Goal: Task Accomplishment & Management: Complete application form

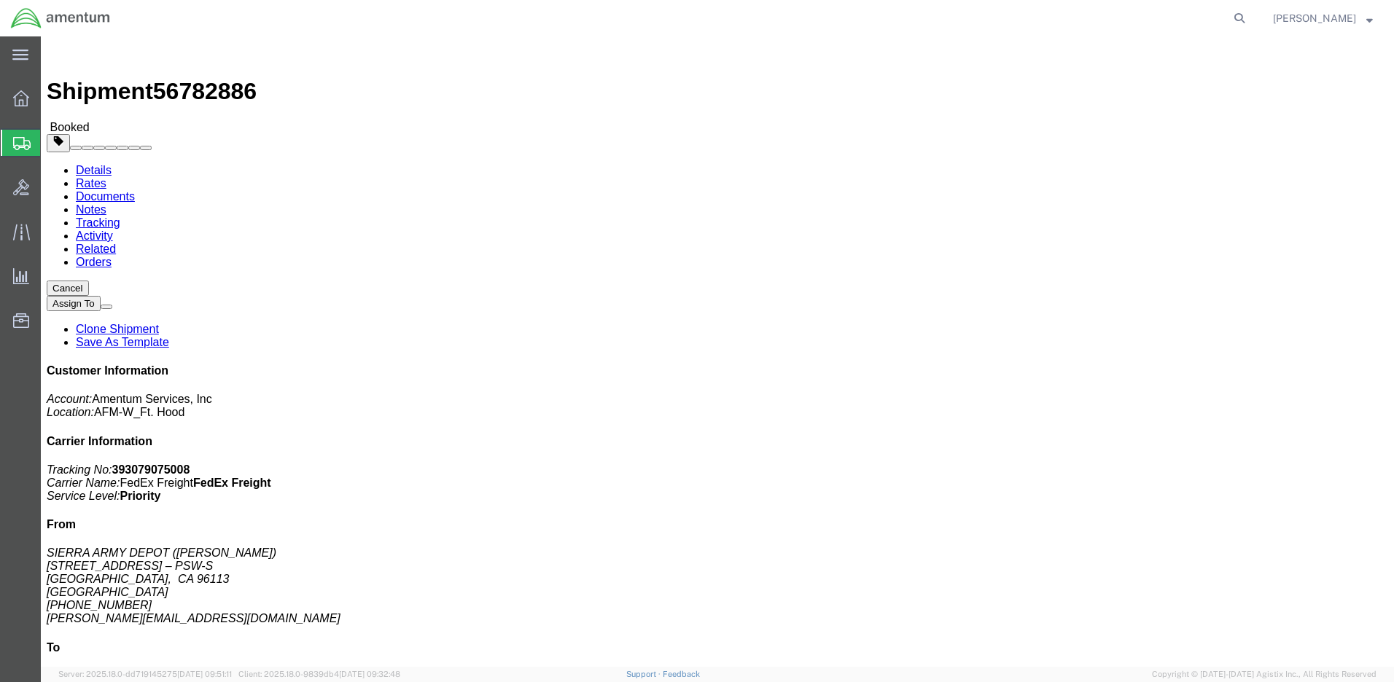
click at [0, 0] on span "Create Shipment" at bounding box center [0, 0] width 0 height 0
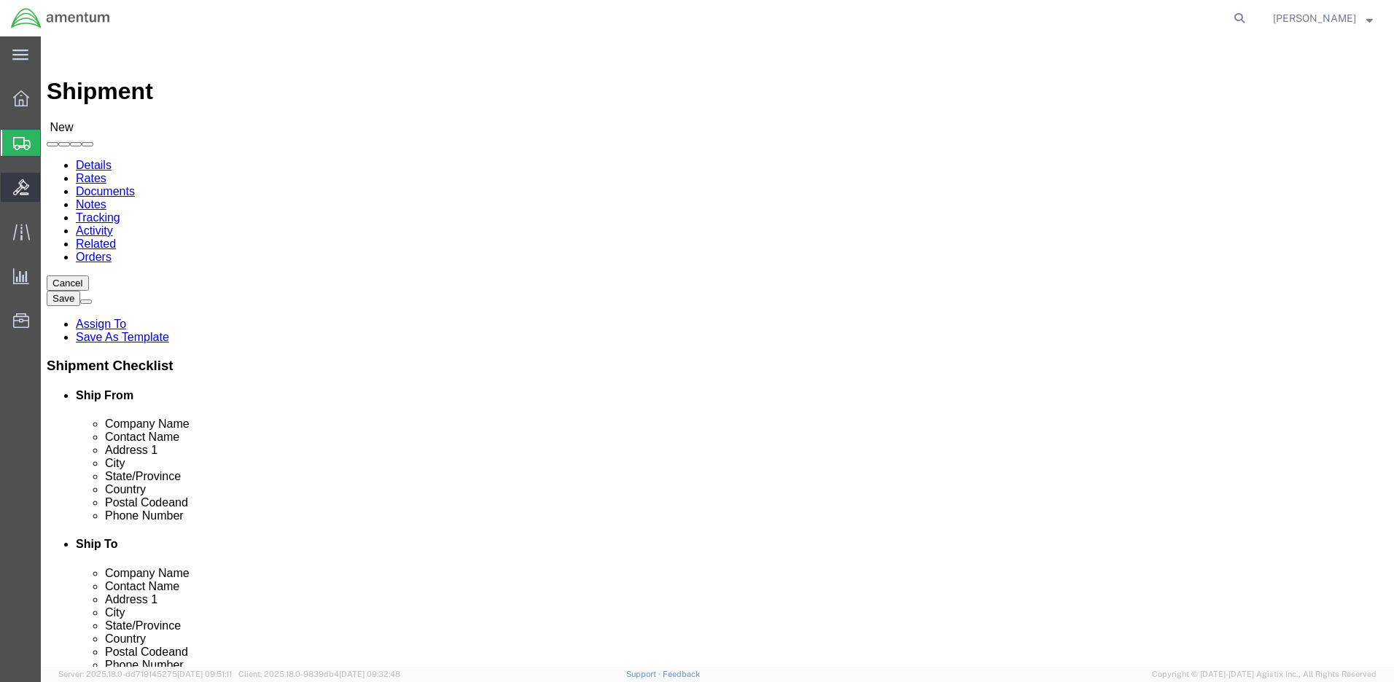
select select
click input "text"
type input "[PERSON_NAME]"
click p "- Amentum - ([PERSON_NAME]***) BLDG [STREET_ADDRESS][PERSON_NAME] Defrenn Army …"
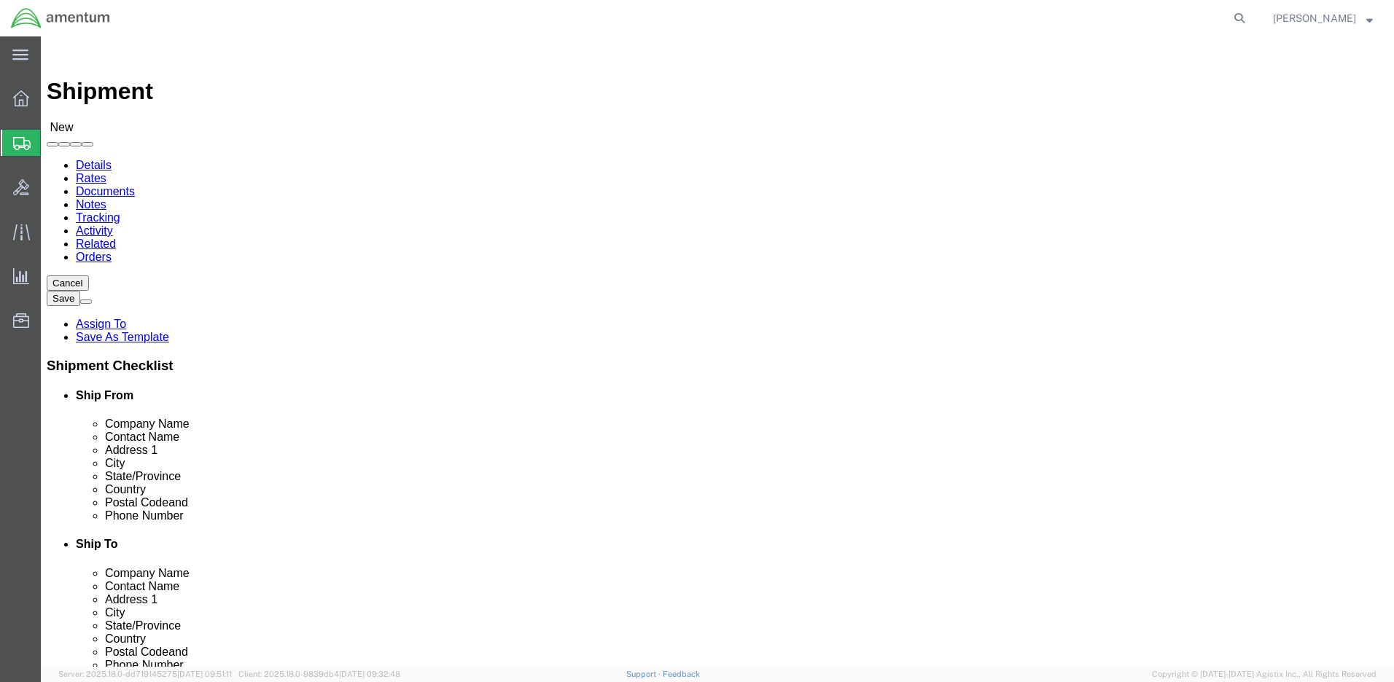
select select "[GEOGRAPHIC_DATA]"
type input "[PERSON_NAME]"
click label "Address 1"
click input "text"
type input "[PERSON_NAME]"
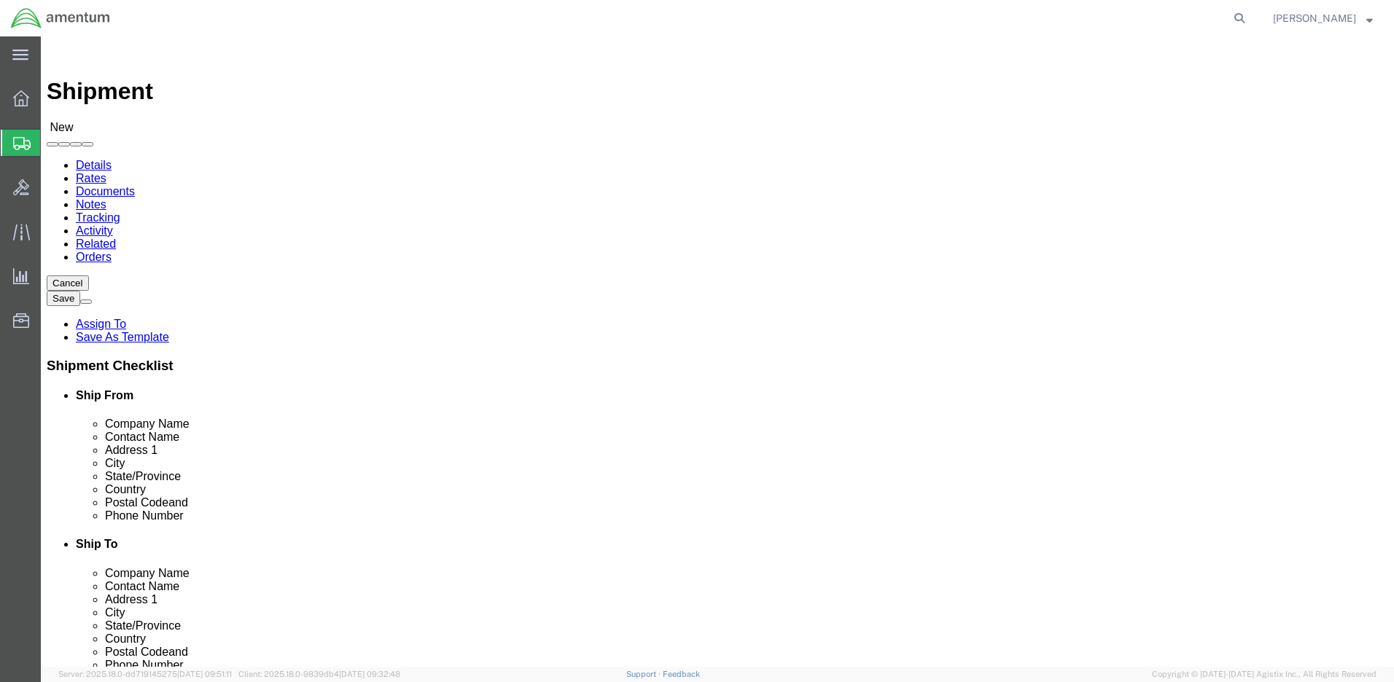
click p "- Amentum AFM-W [US_STATE] - ([PERSON_NAME]) [STREET_ADDRESS][PERSON_NAME][PERS…"
select select "AK"
type input "[PERSON_NAME]"
click input "text"
paste input "[PHONE_NUMBER]"
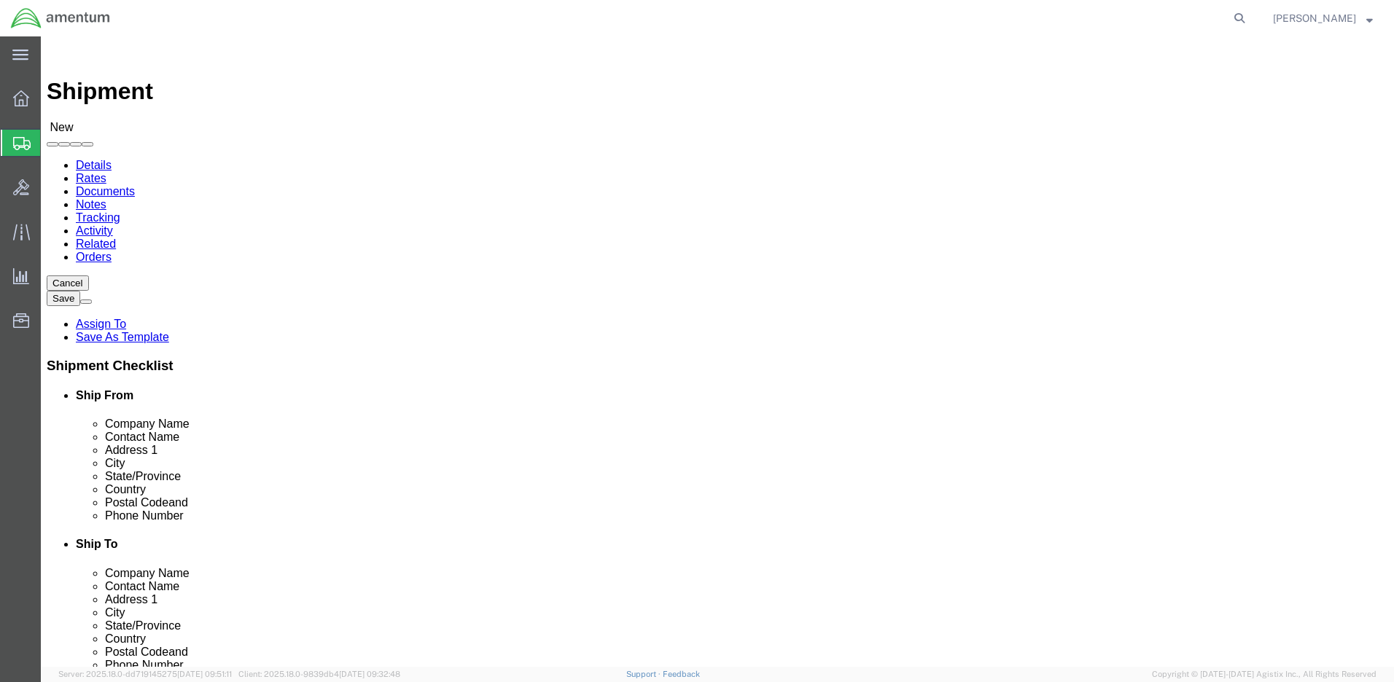
type input "[PHONE_NUMBER]"
click input "text"
paste input "[PERSON_NAME][EMAIL_ADDRESS][DOMAIN_NAME]"
type input "[PERSON_NAME][EMAIL_ADDRESS][DOMAIN_NAME]"
click input "checkbox"
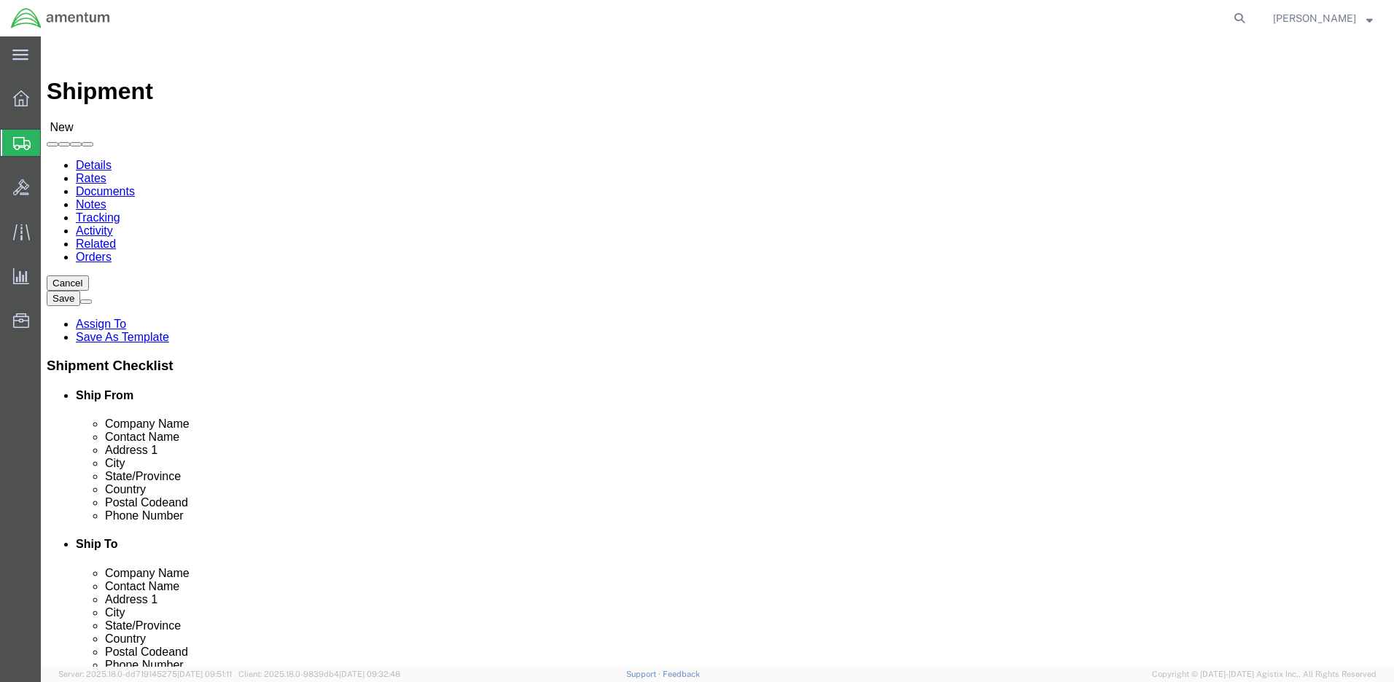
click input "checkbox"
checkbox input "true"
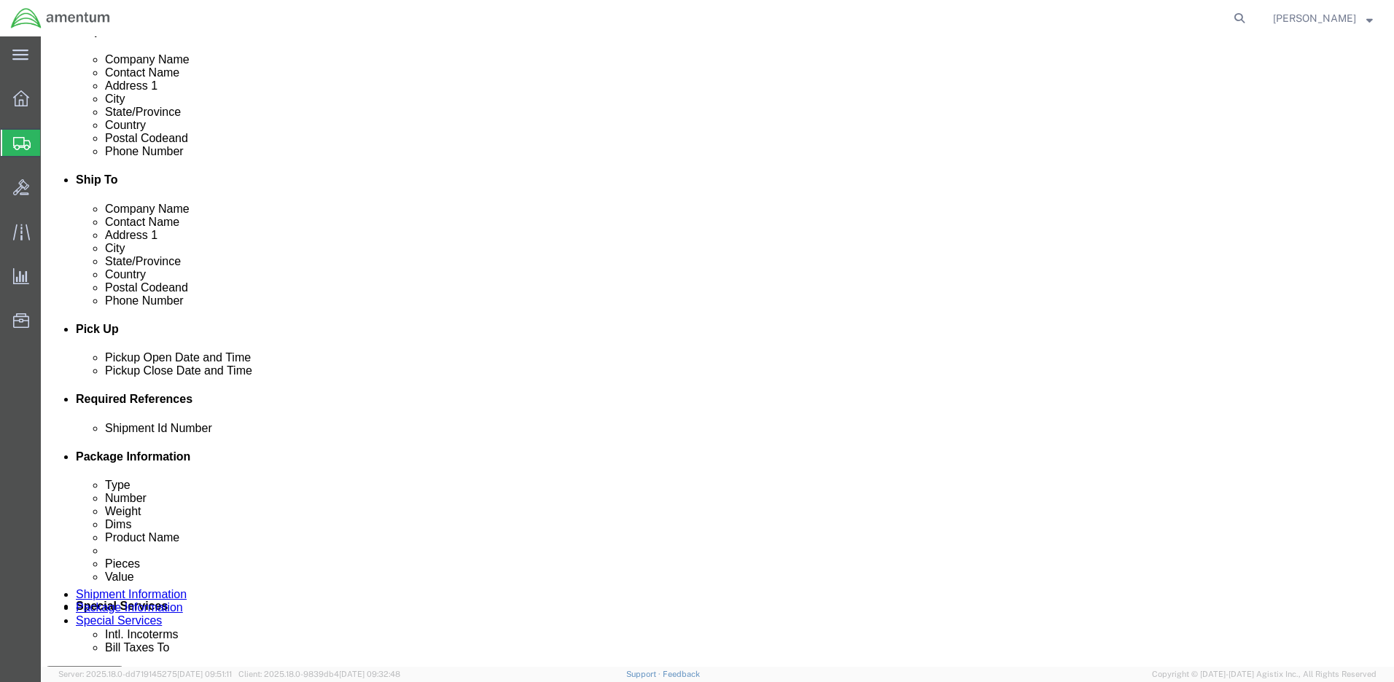
click input "text"
paste input "4999.R.2521.AD.AF.04.ALKA.00"
type input "4999.R.2521.AD.AF.04.ALKA.00"
click div "[DATE] 10:00 AM"
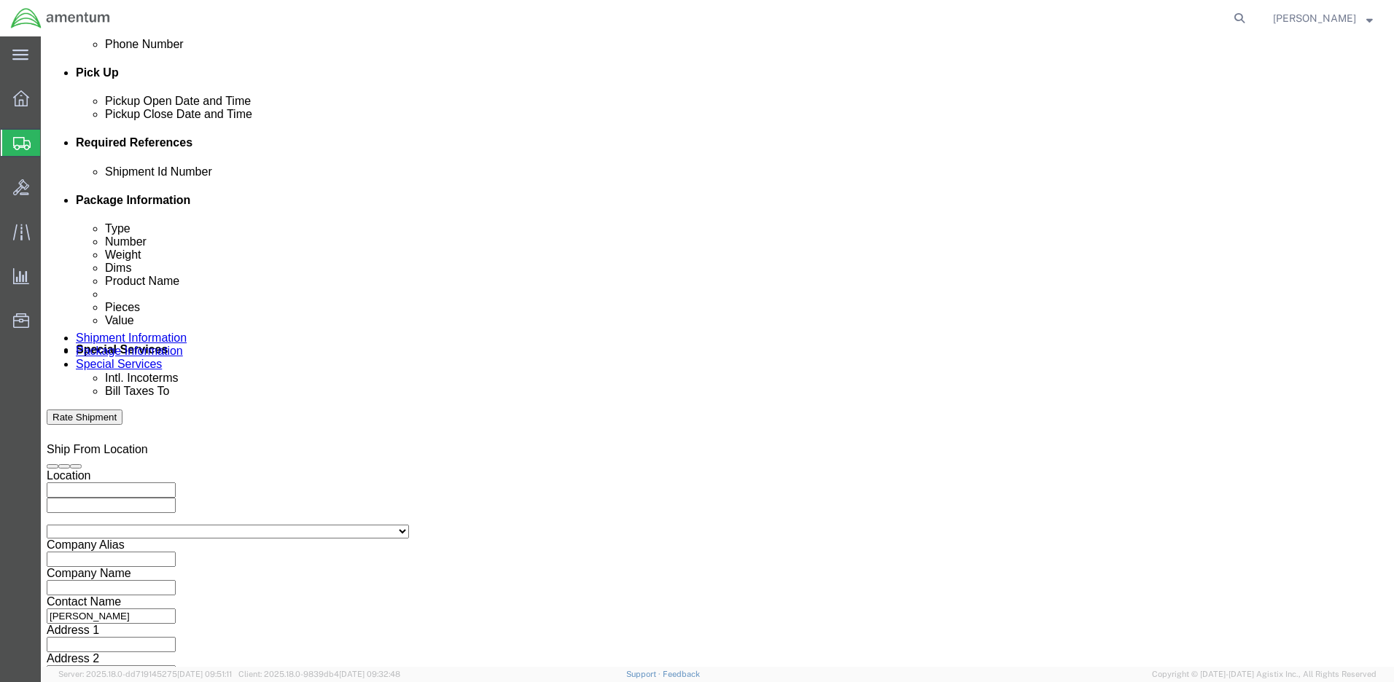
type input "3:00 PM"
click button "Apply"
click button "Continue"
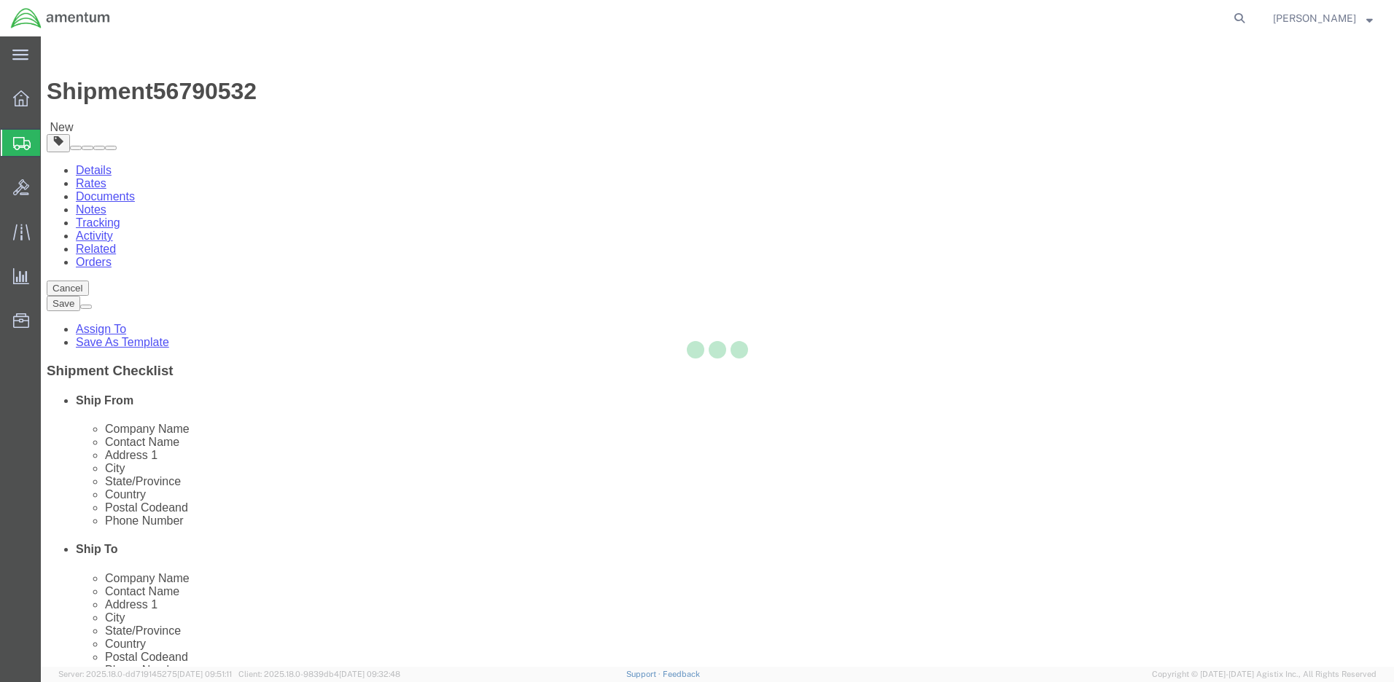
select select "CBOX"
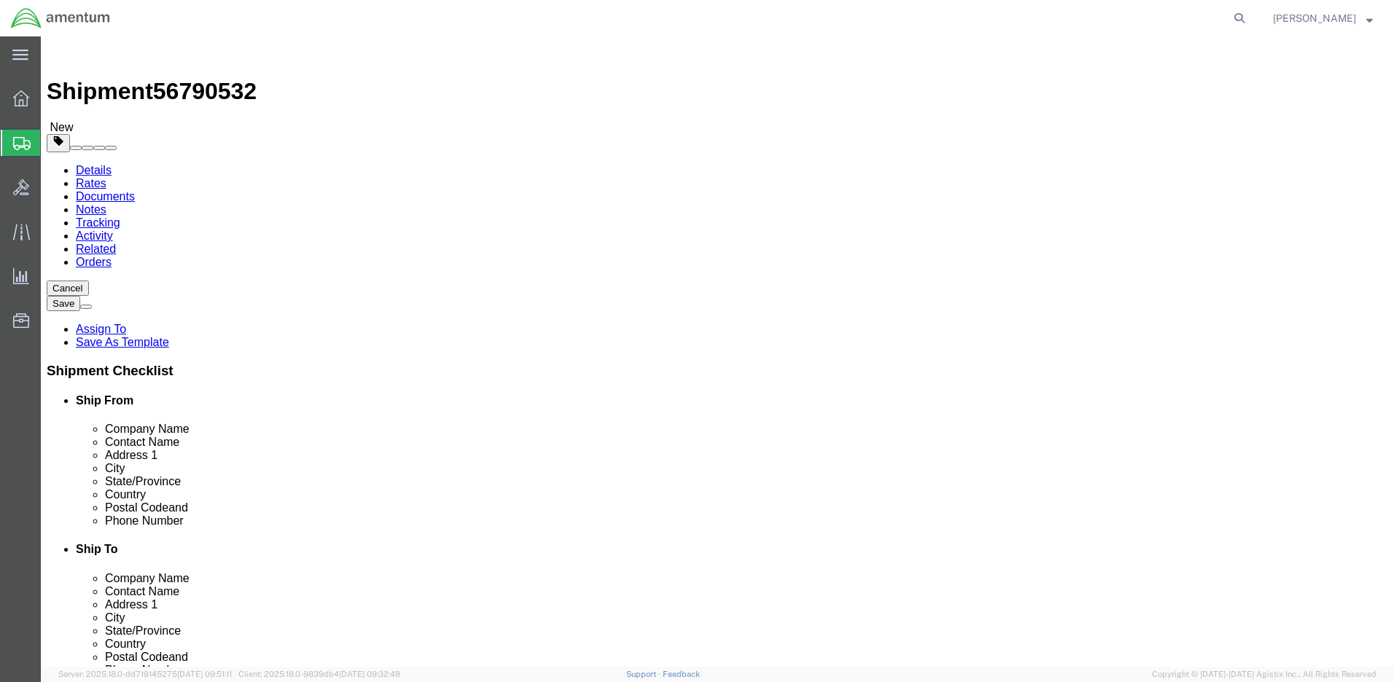
click input "text"
type input "12"
click input "text"
type input "5"
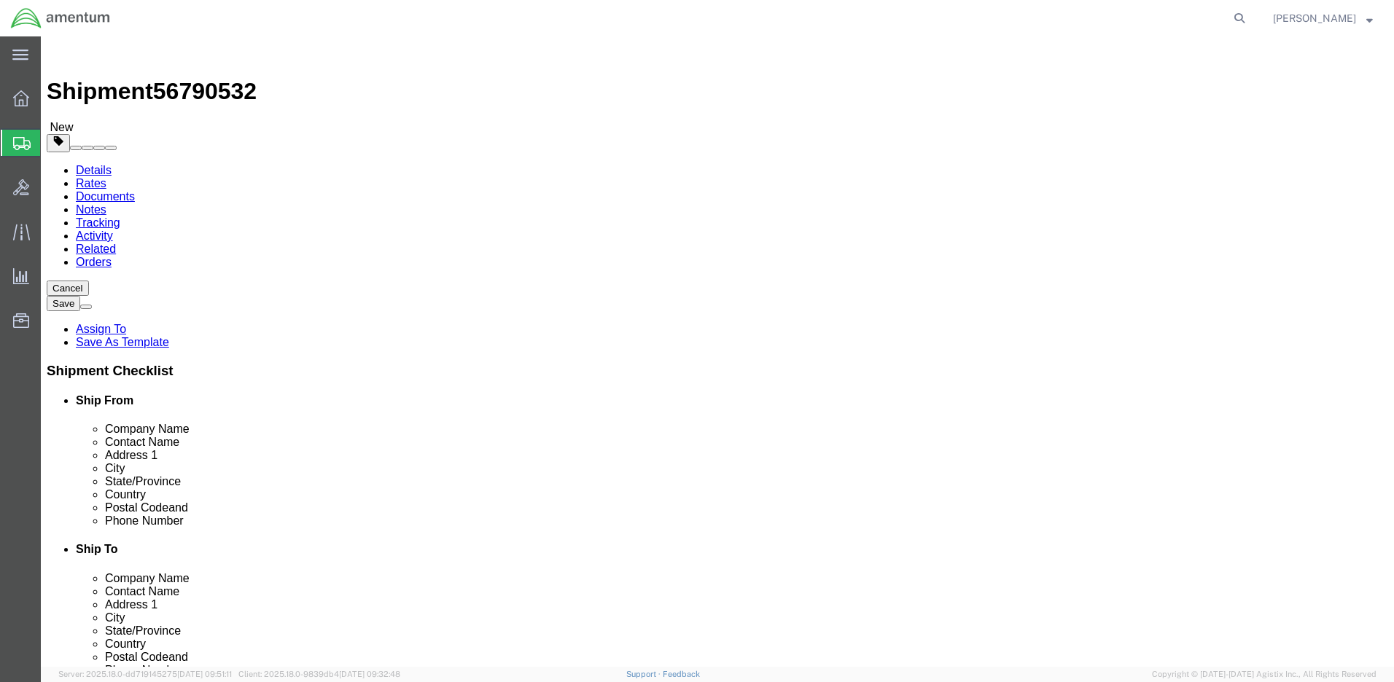
type input "1.0"
click link "Add Content"
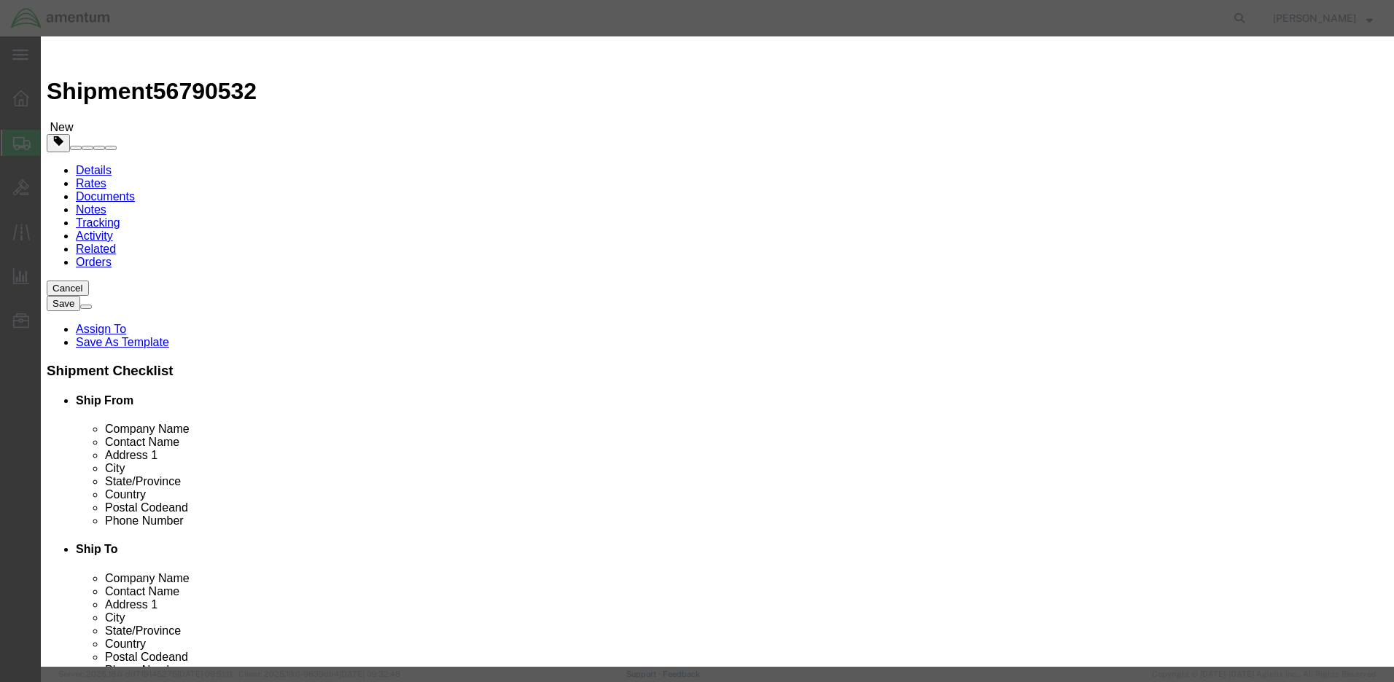
click input "text"
type input "Contact Posi"
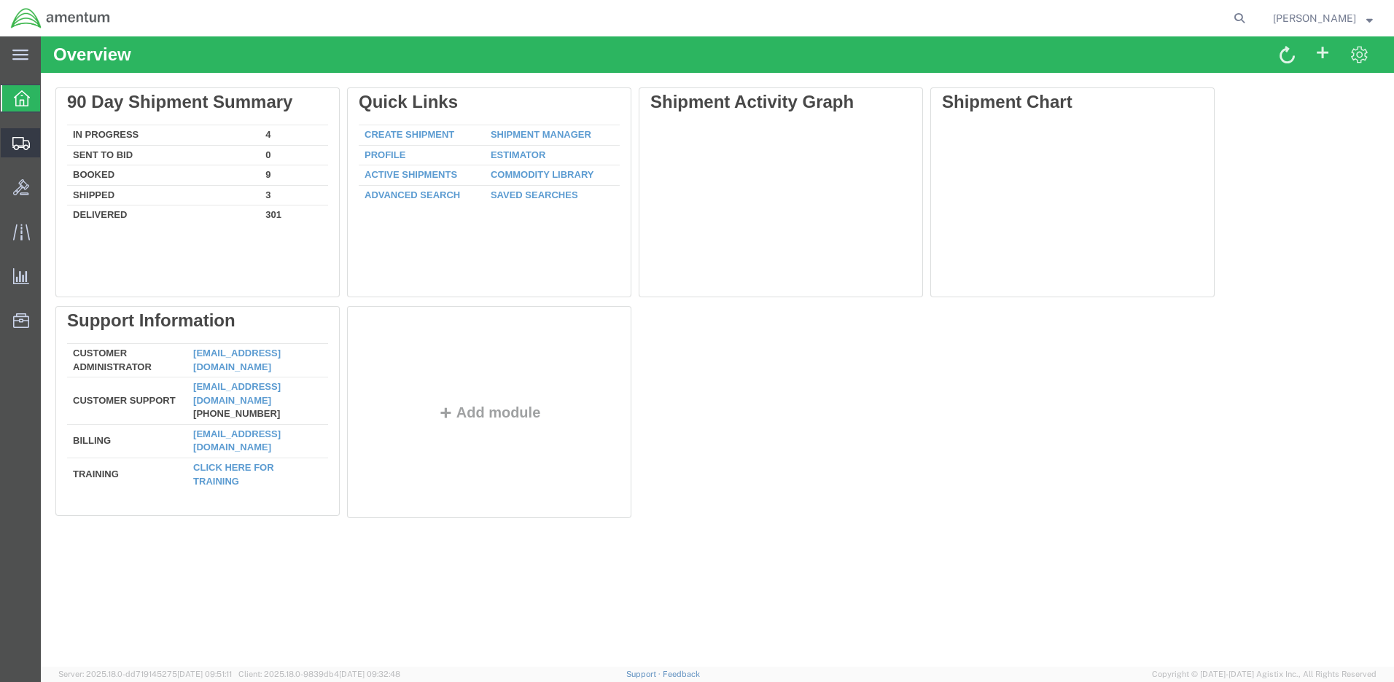
click at [0, 0] on span "Create Shipment" at bounding box center [0, 0] width 0 height 0
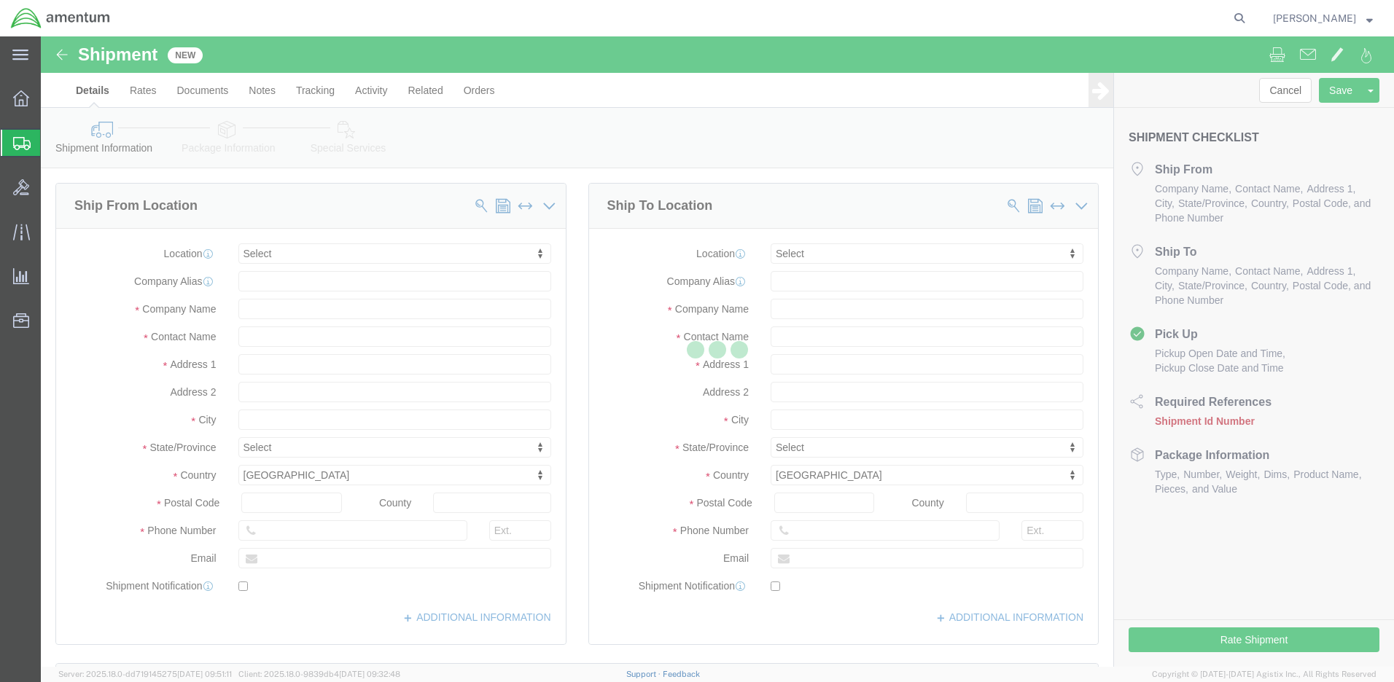
select select
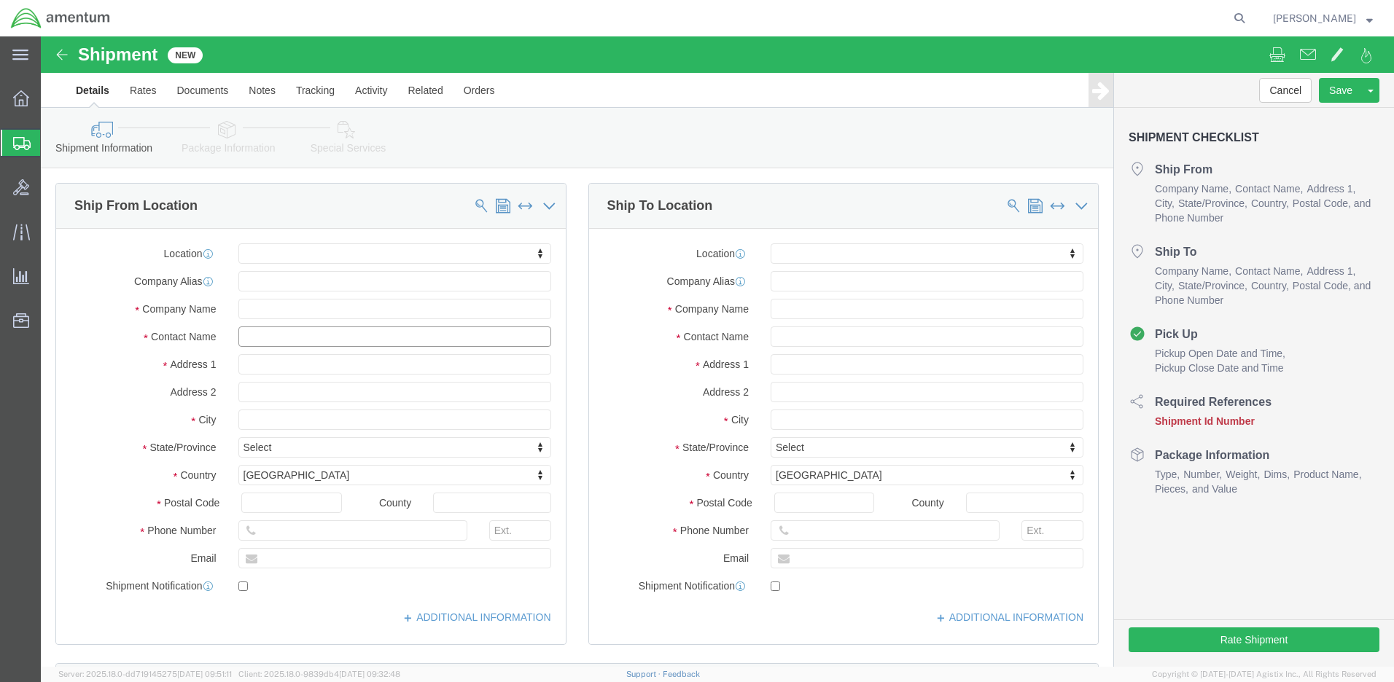
click input "text"
type input "[PERSON_NAME]"
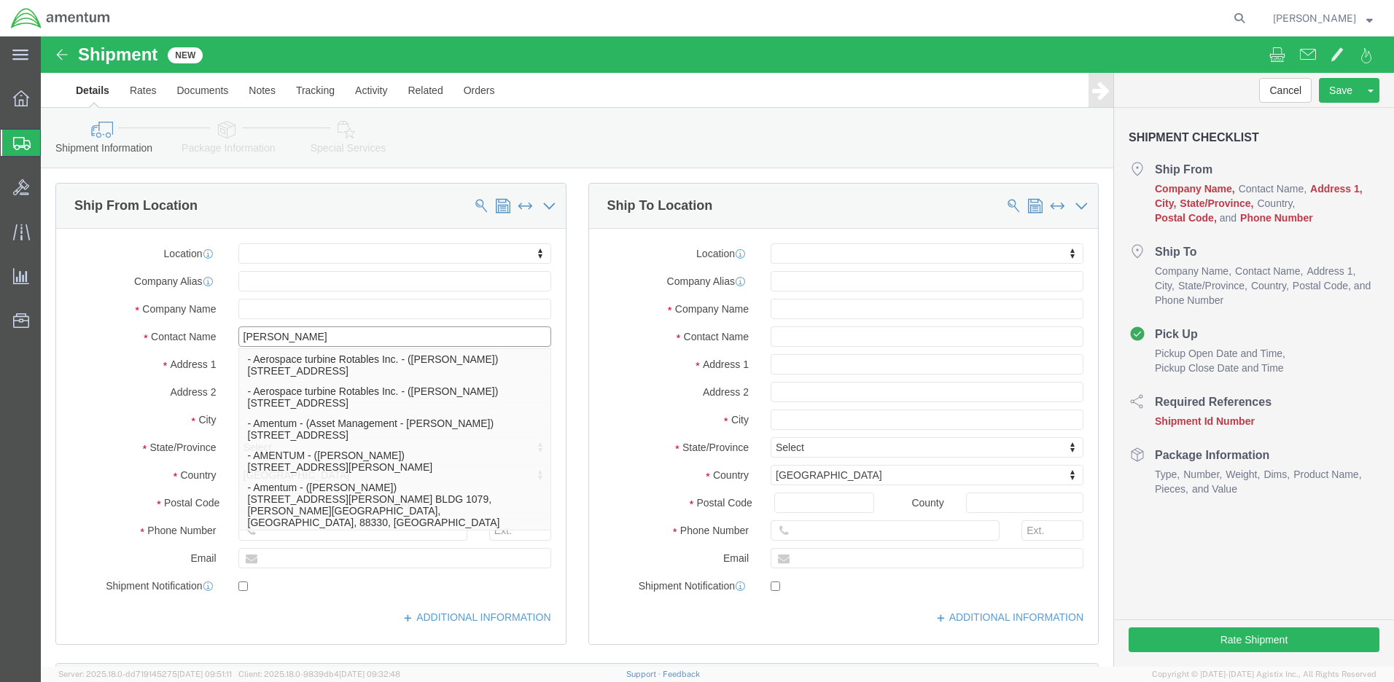
click p "- Amentum - ([PERSON_NAME]***) BLDG [STREET_ADDRESS][PERSON_NAME] Defrenn Army …"
select select "[GEOGRAPHIC_DATA]"
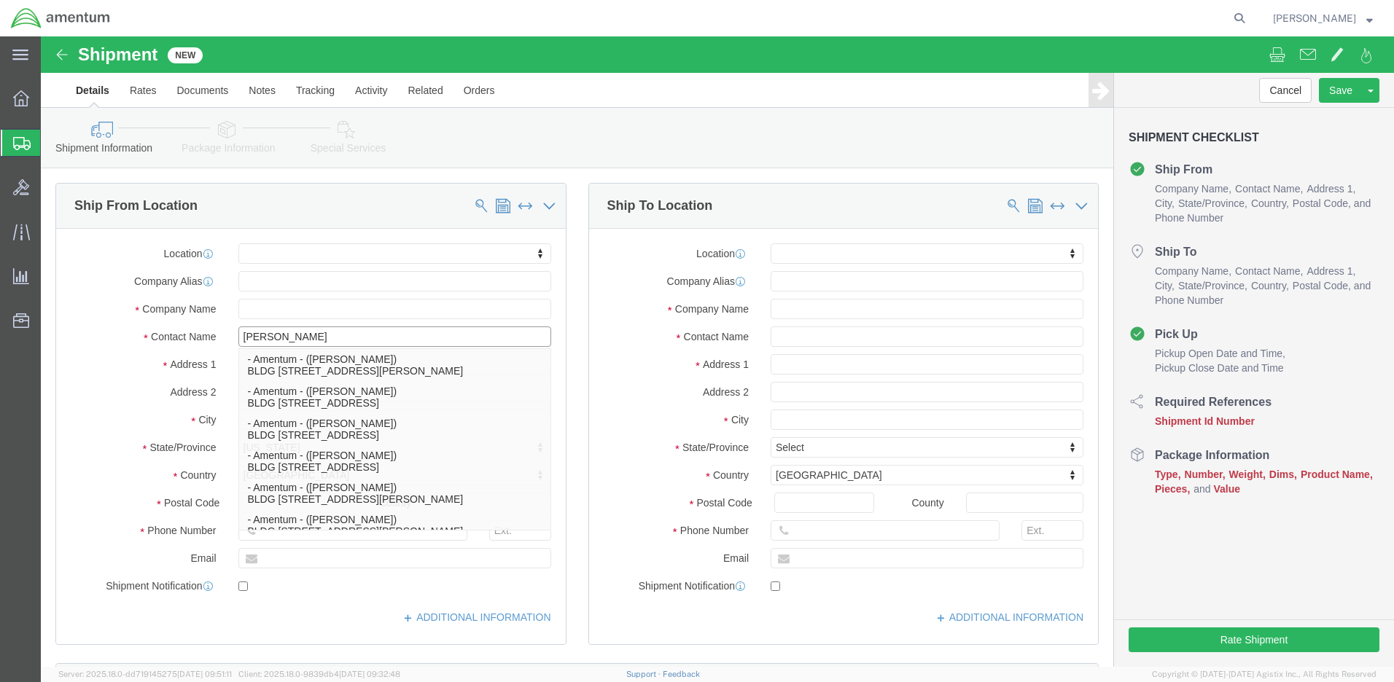
type input "[PERSON_NAME]"
click label "Address 1"
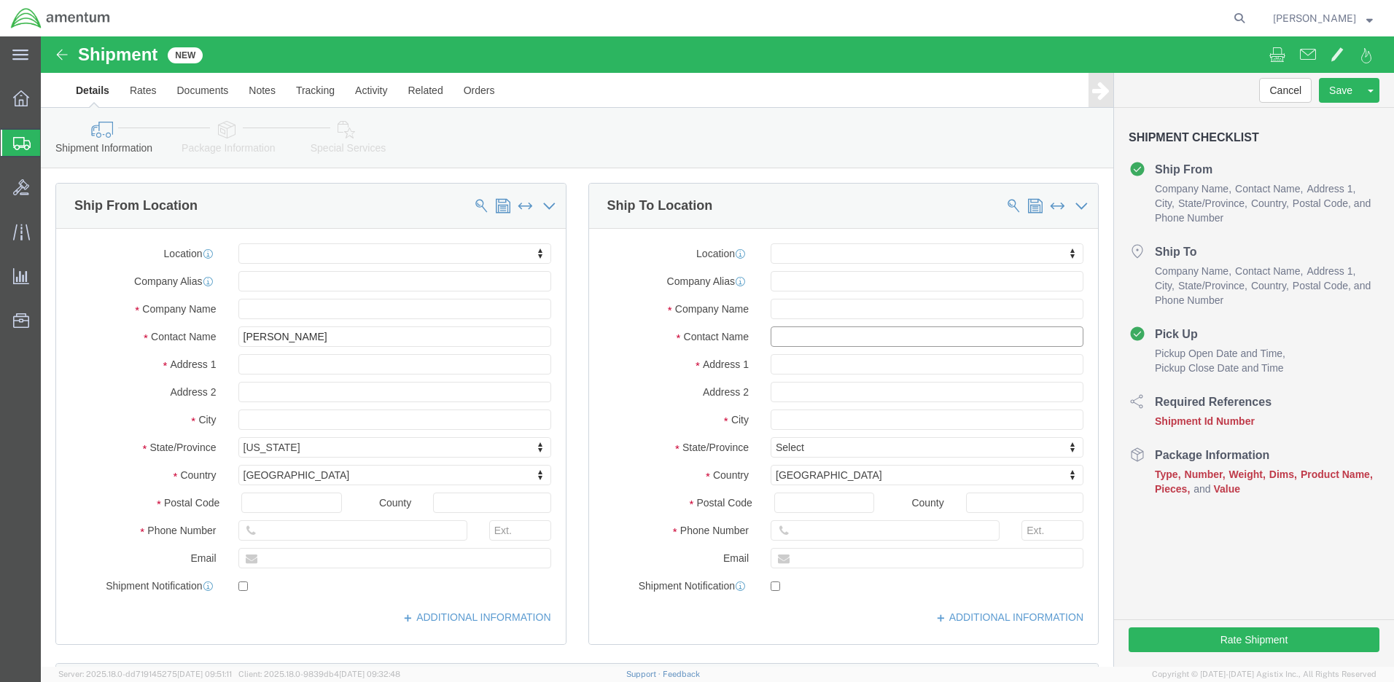
click input "text"
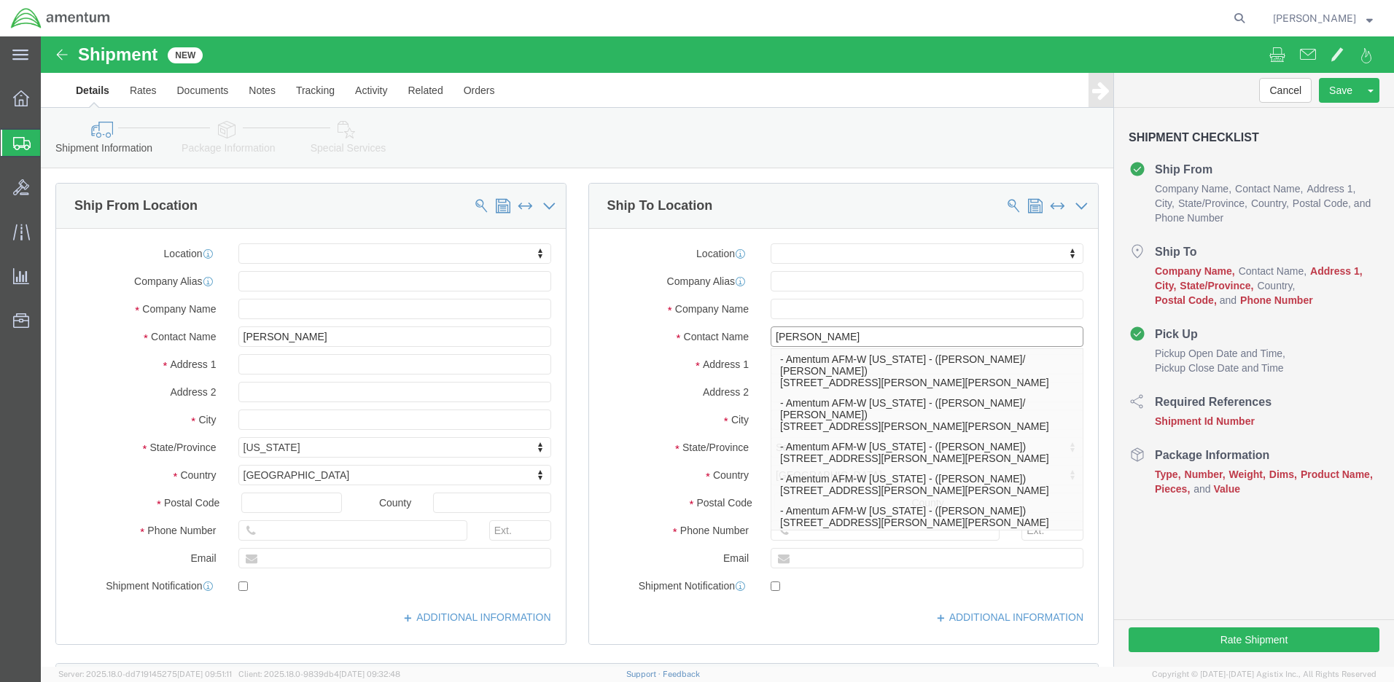
type input "[PERSON_NAME]"
click p "- Amentum AFM-W Alaska - (James Spears) 2077 Montgomery Road, Fort wainwright, …"
select select "AK"
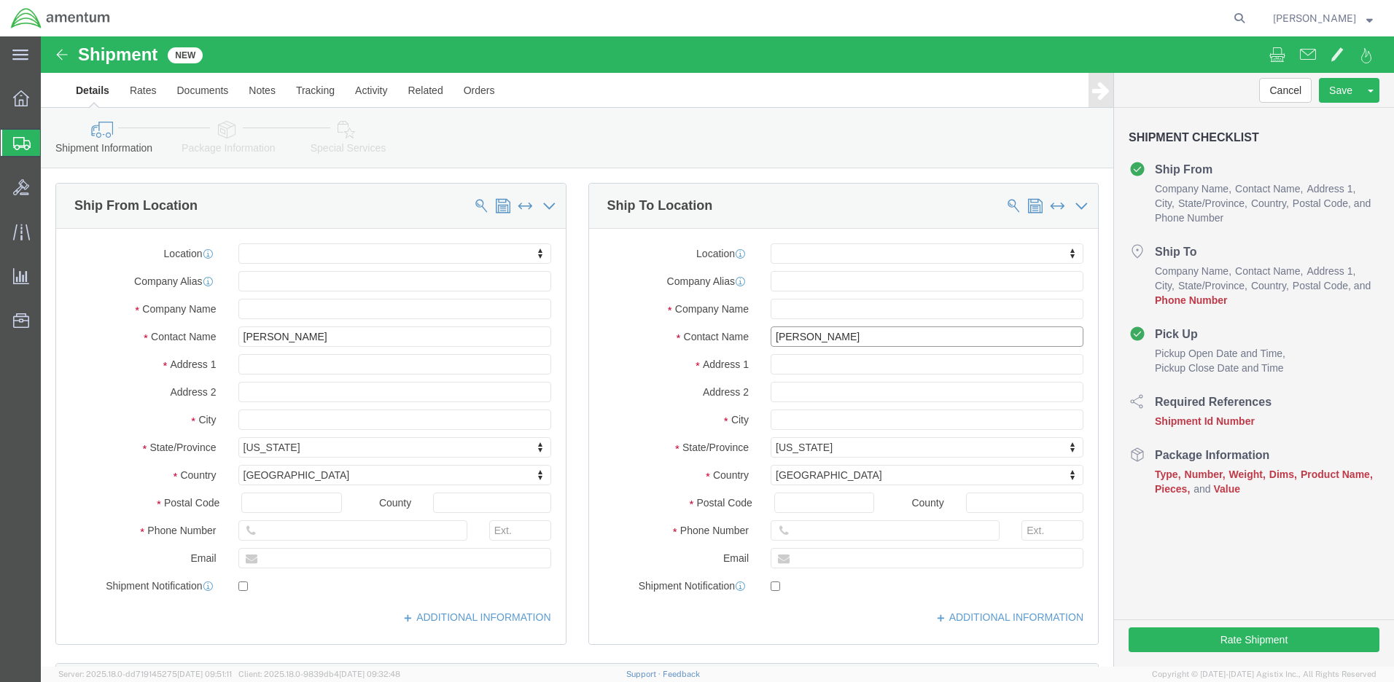
type input "James Spears"
click input "text"
paste input "[PHONE_NUMBER]"
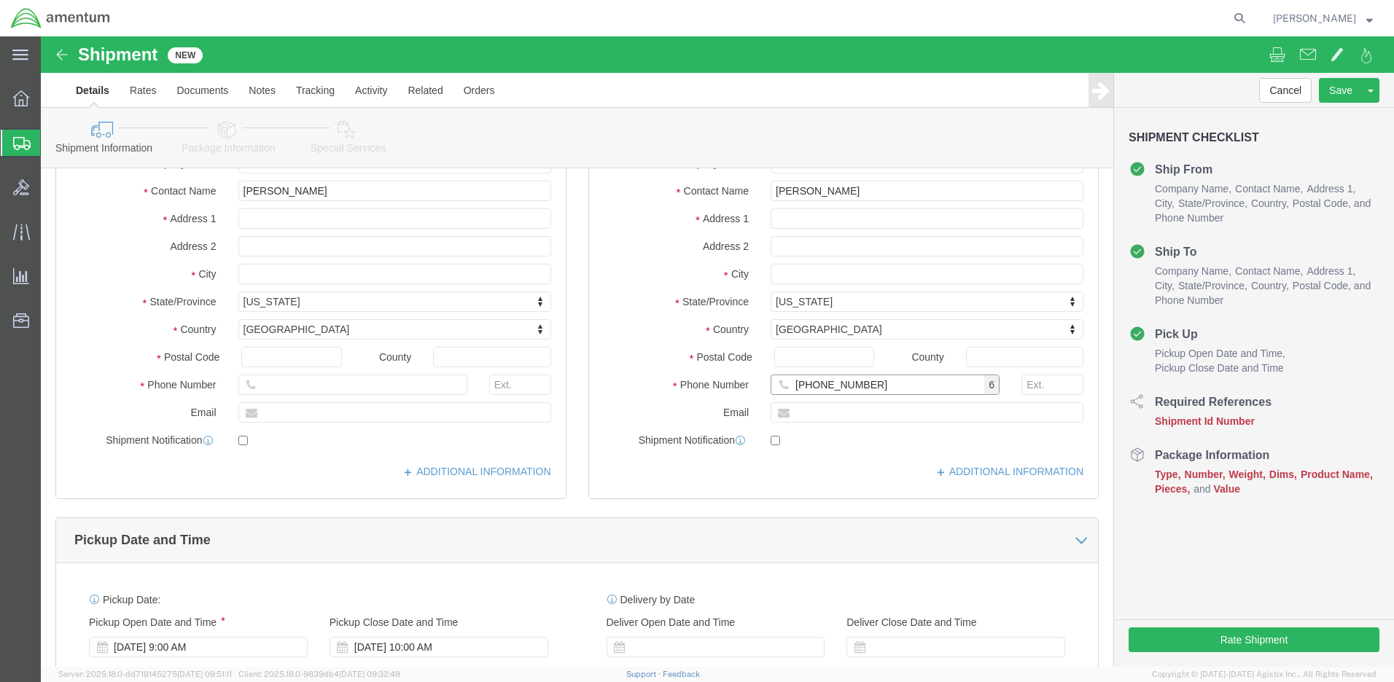
type input "[PHONE_NUMBER]"
click input "text"
paste input "[PERSON_NAME][EMAIL_ADDRESS][DOMAIN_NAME]"
type input "[PERSON_NAME][EMAIL_ADDRESS][DOMAIN_NAME]"
click input "checkbox"
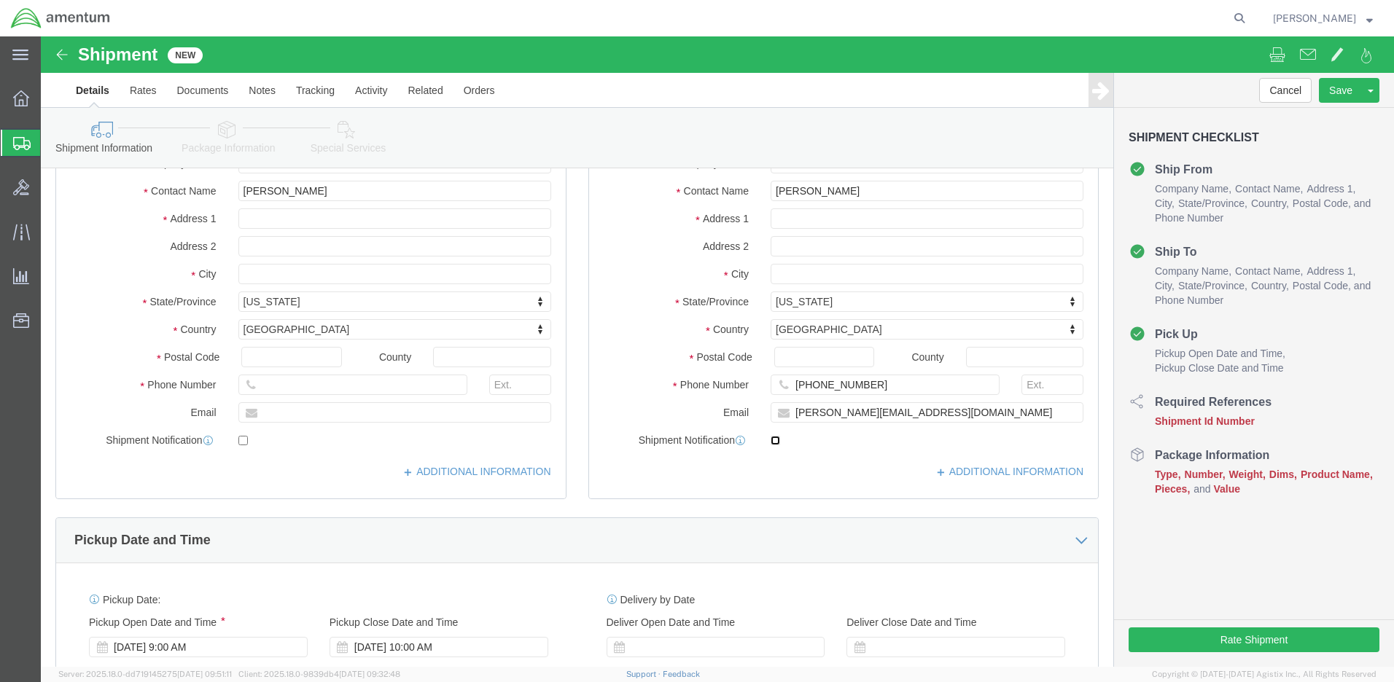
click input "checkbox"
checkbox input "true"
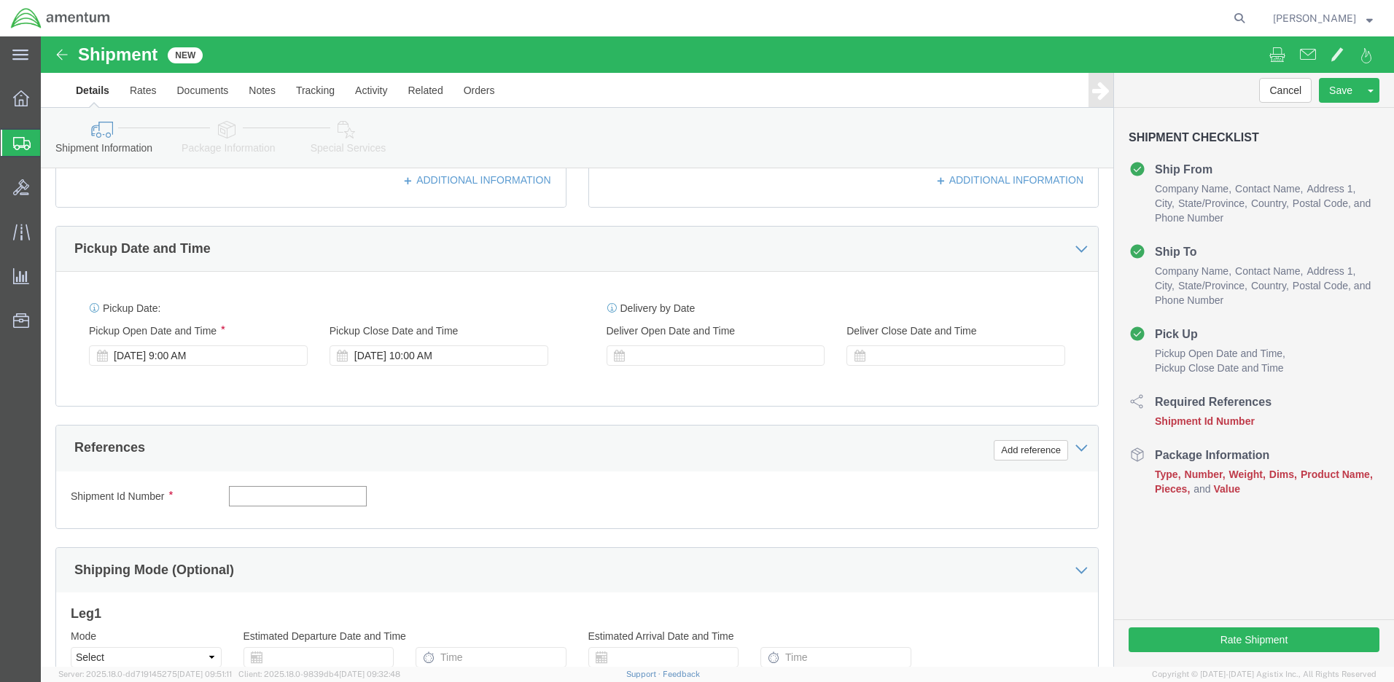
click input "text"
paste input "4999.R.2521.AD.AF.04.ALKA.00"
type input "4999.R.2521.AD.AF.04.ALKA.00"
click button "Continue"
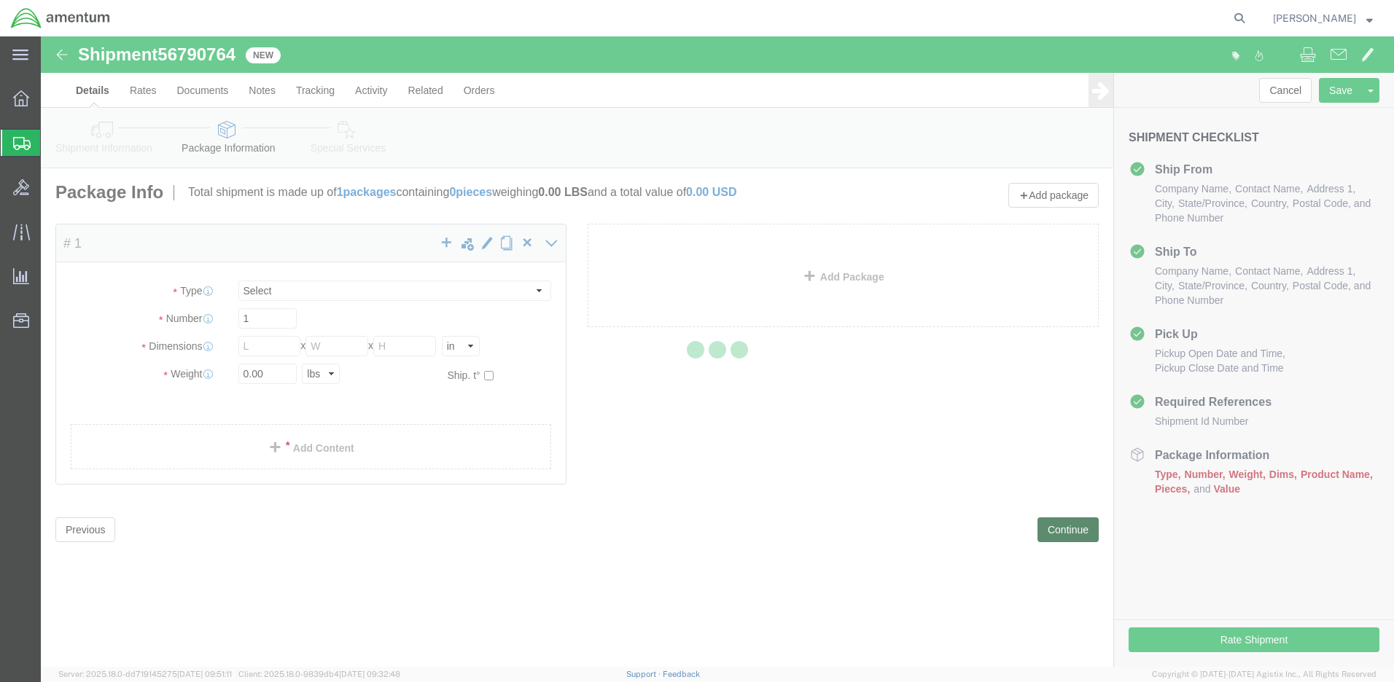
select select "CBOX"
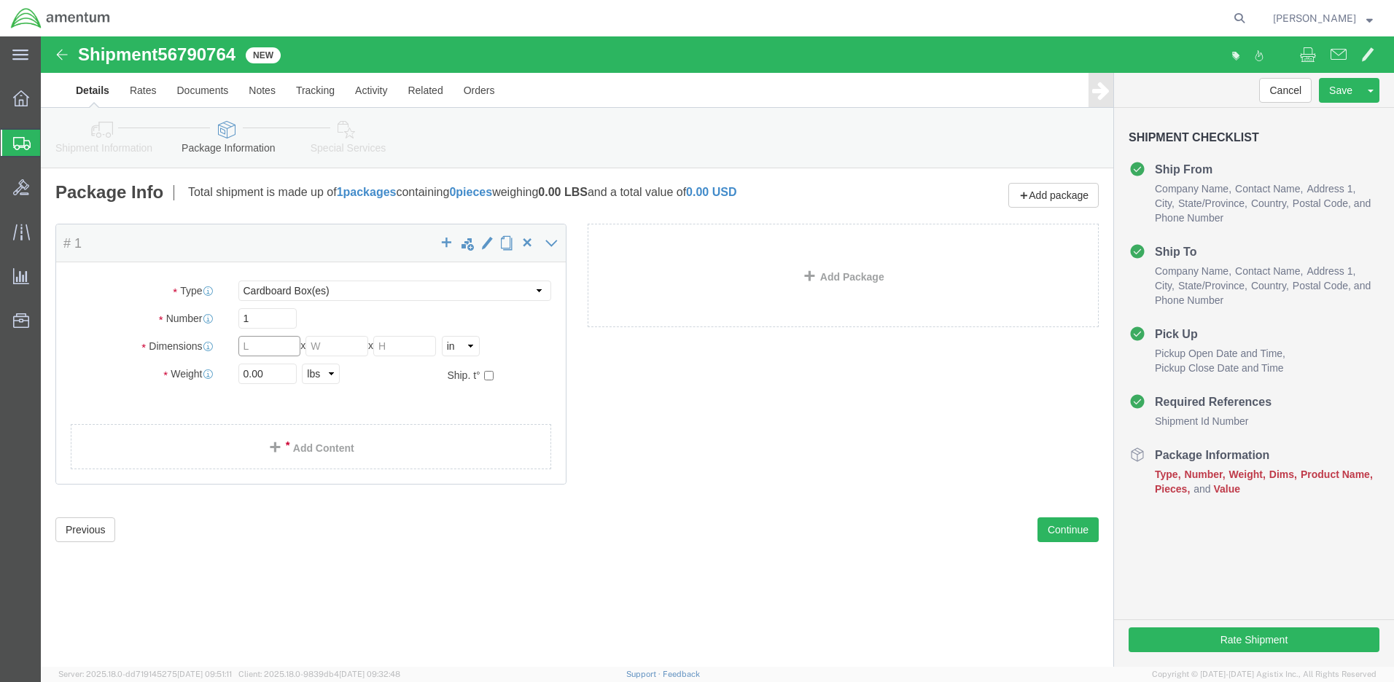
click input "text"
type input "12"
type input "5"
type input "1.0"
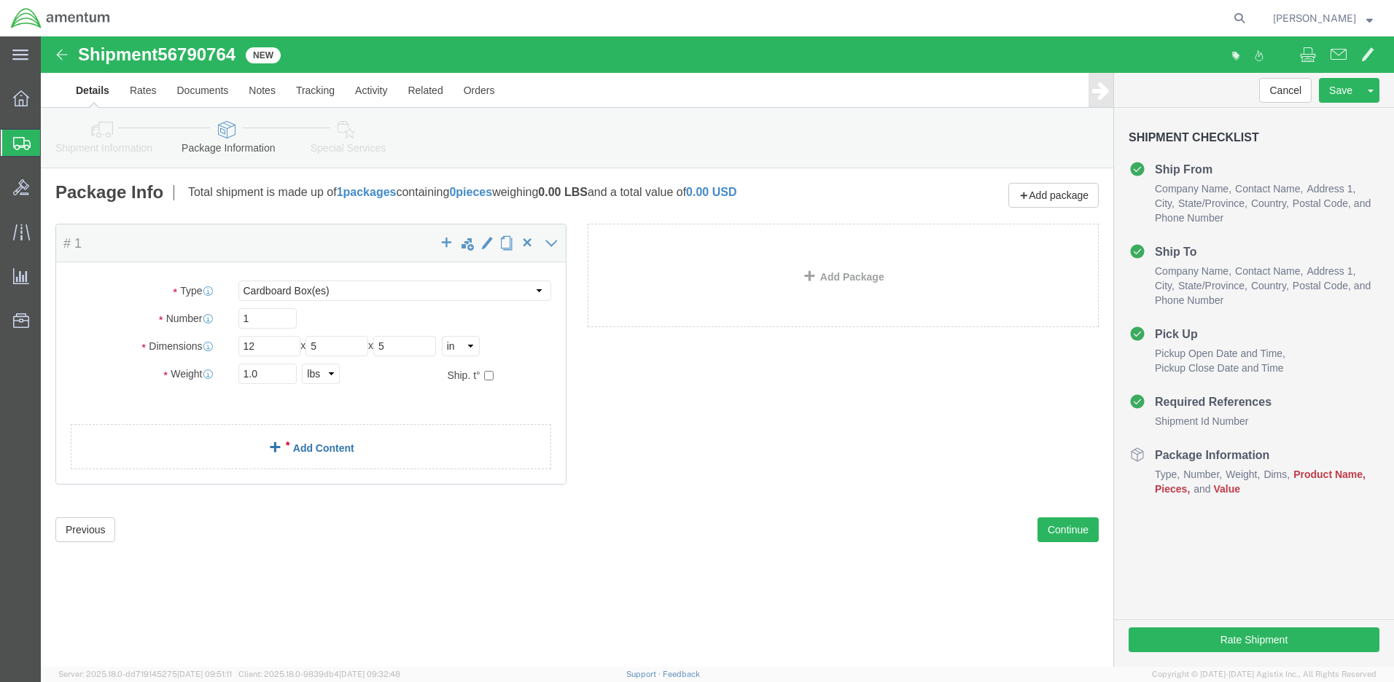
click link "Add Content"
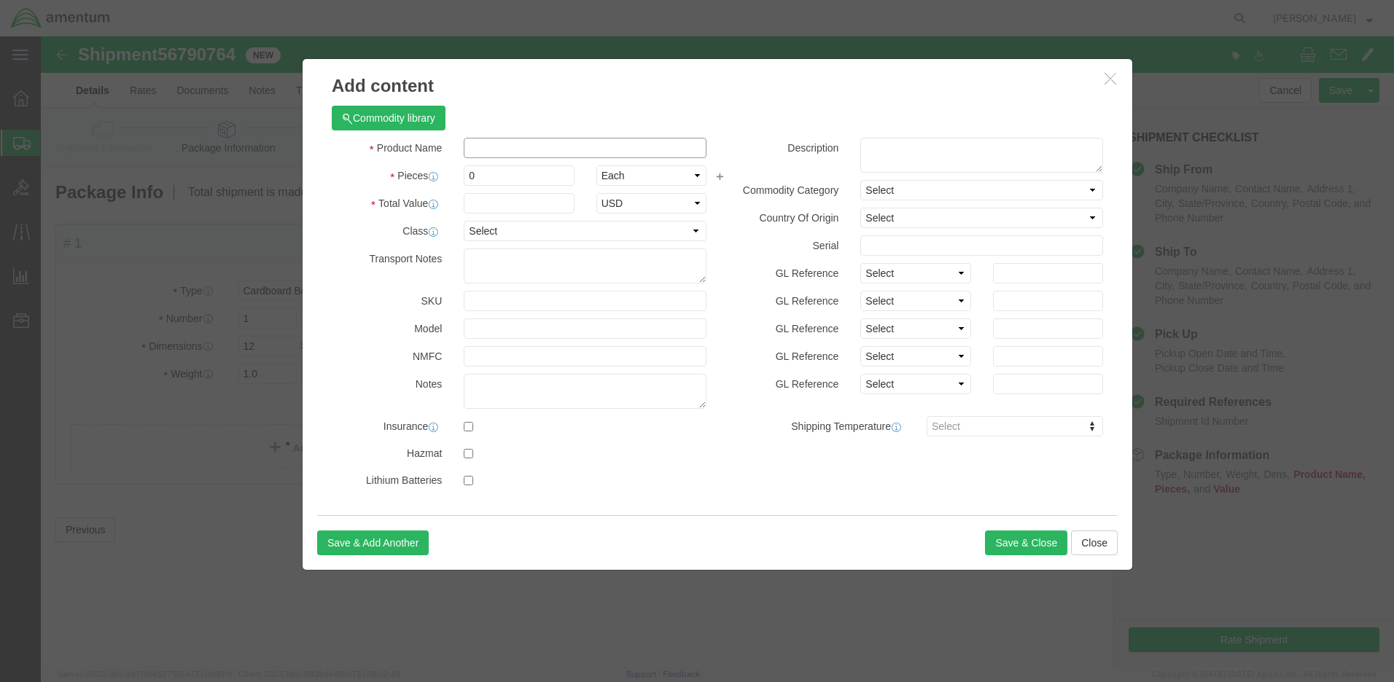
click input "text"
type input "Co"
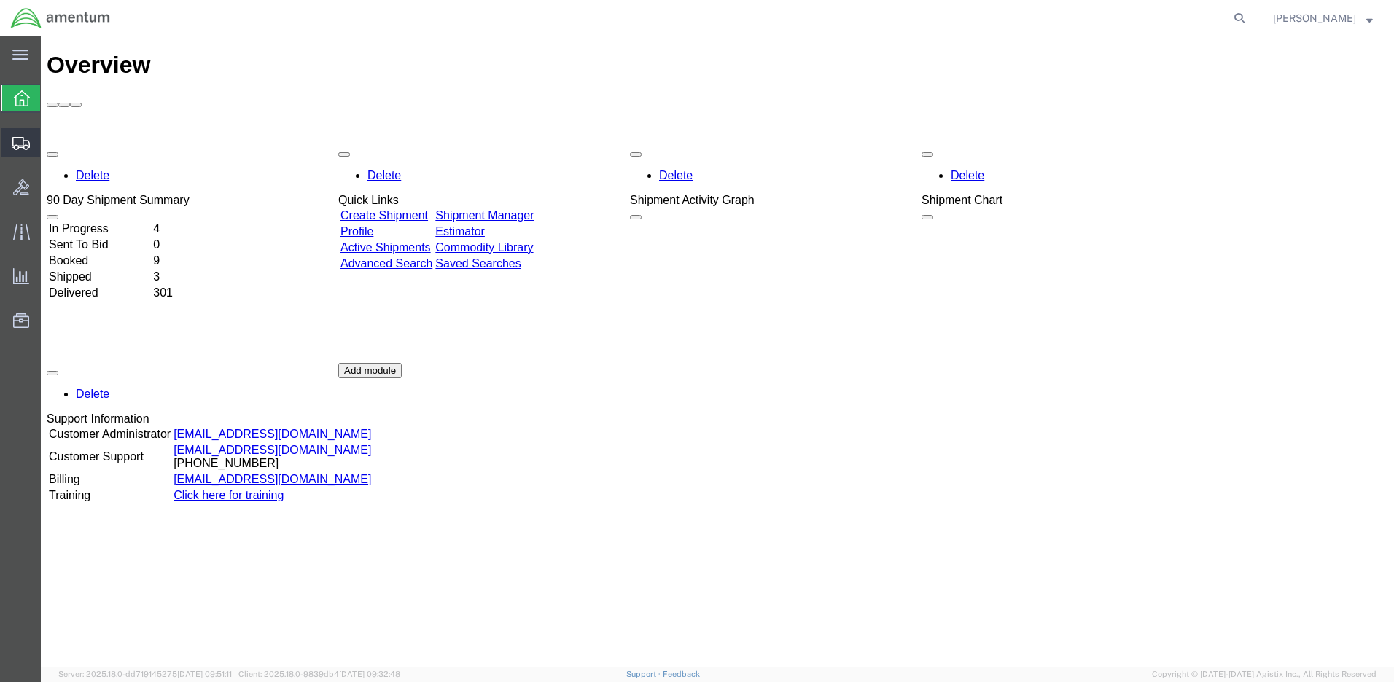
click at [0, 0] on span "Create Shipment" at bounding box center [0, 0] width 0 height 0
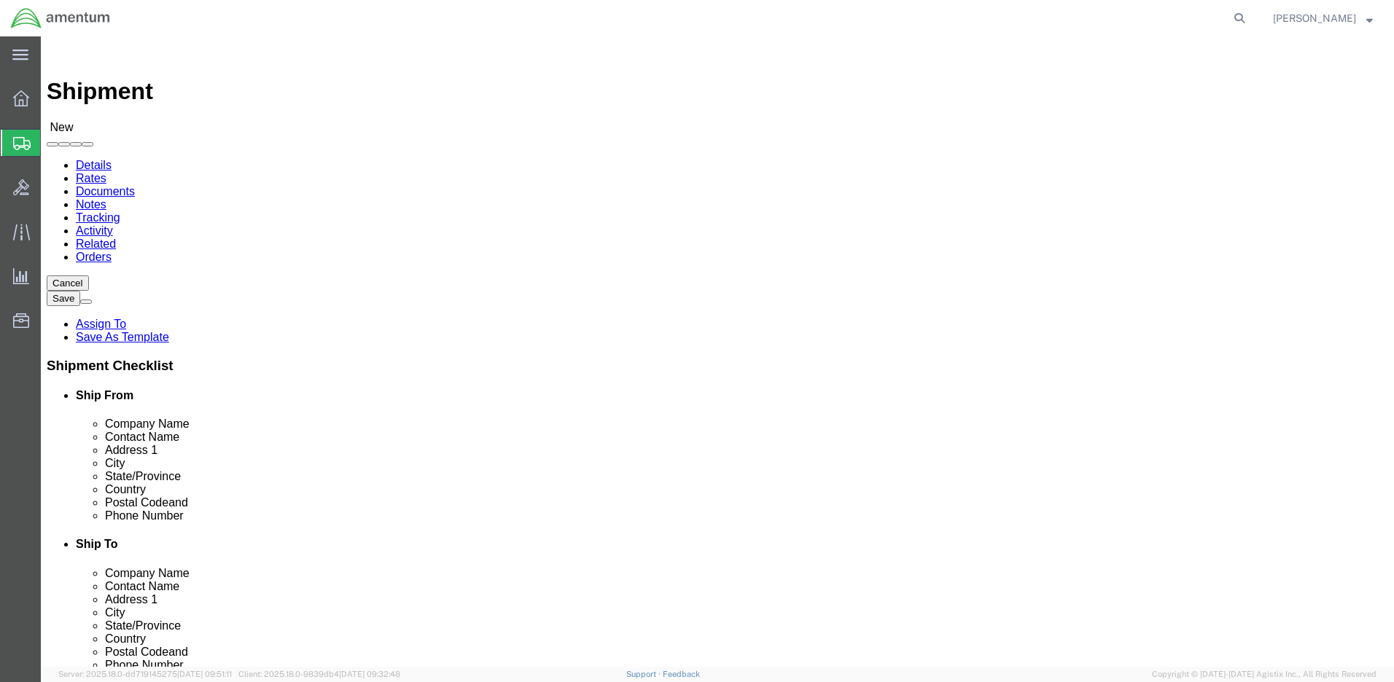
select select
click input "text"
type input "US Army"
type input "CW3 Daniel Connel"
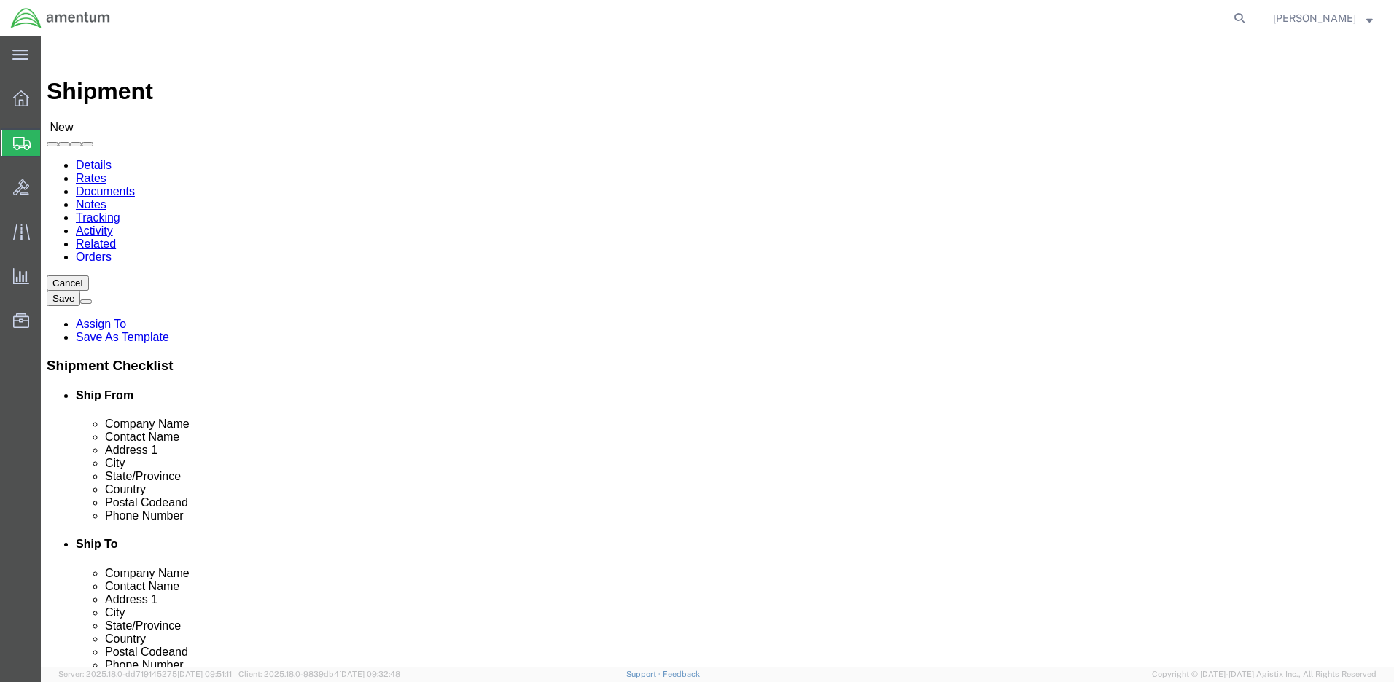
click input "text"
type input "BLDG 6975 Murphy Road"
click input "text"
type input "Fort Hood"
click label "City"
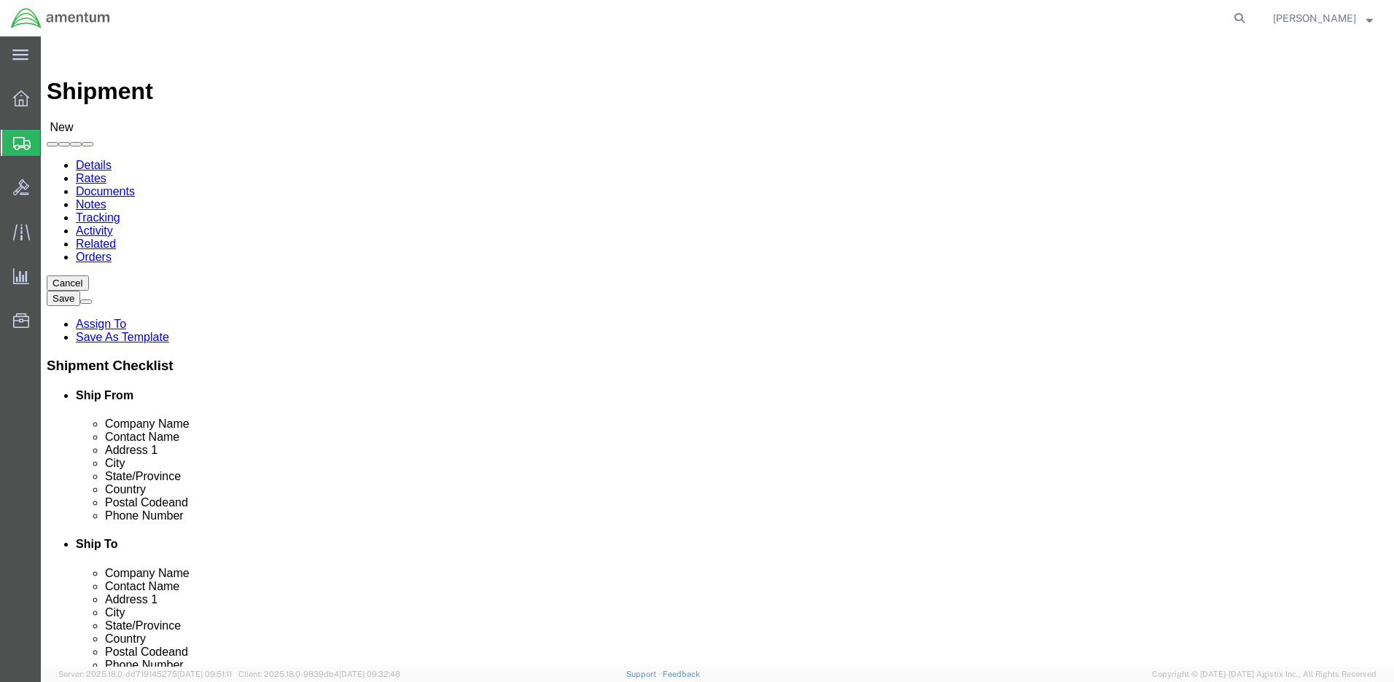
click body "Shipment New Details Rates Documents Notes Tracking Activity Related Orders Can…"
click input "text"
type input "76544"
click input "text"
type input "580-768-9623"
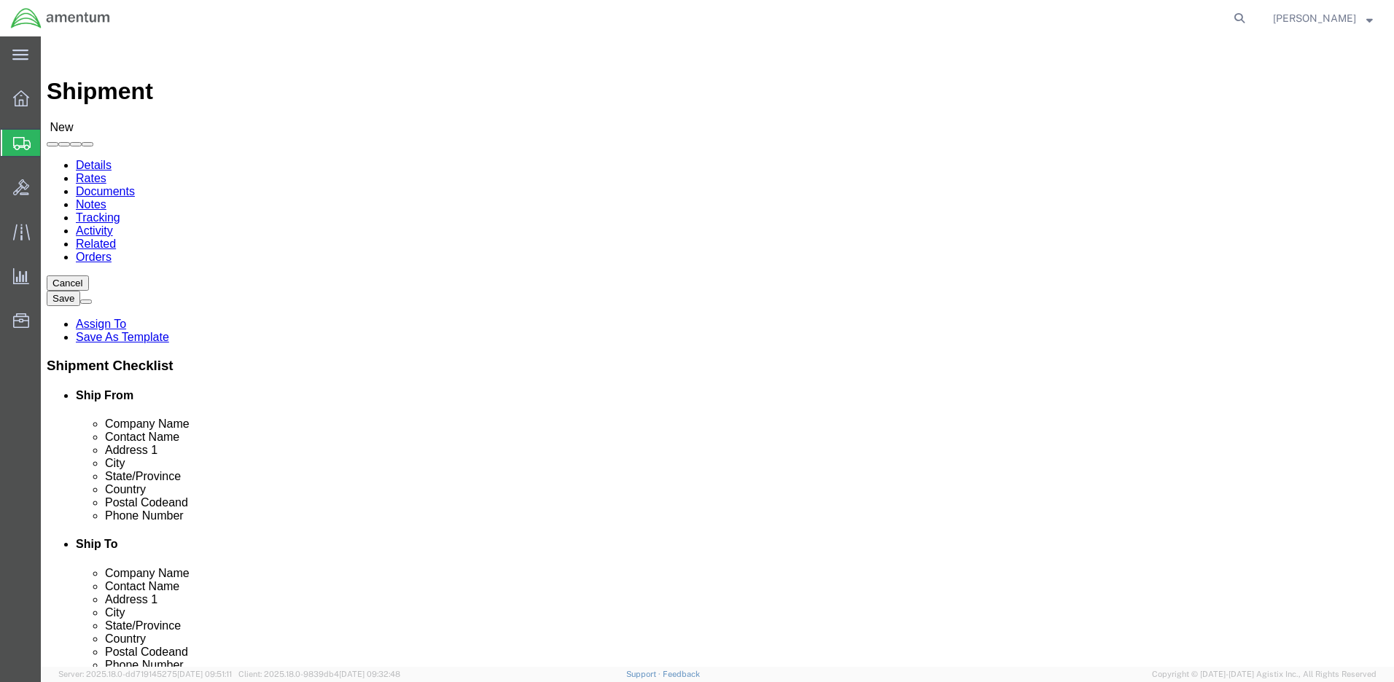
click input "text"
type input "daniel.r.connel.mil@army.mil"
click input "checkbox"
checkbox input "false"
drag, startPoint x: 362, startPoint y: 524, endPoint x: 199, endPoint y: 528, distance: 163.3
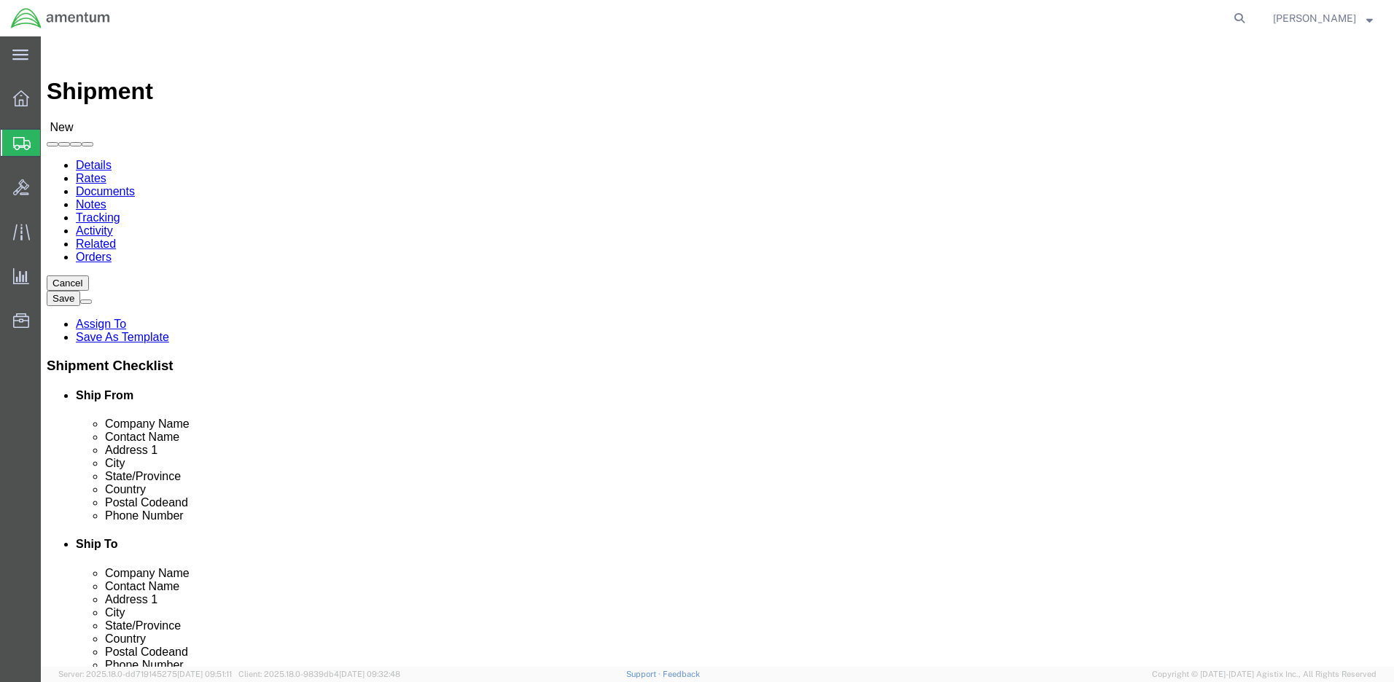
click input "daniel.r.connel.mil@army.mil"
type input "[PERSON_NAME][EMAIL_ADDRESS][PERSON_NAME][DOMAIN_NAME]"
click input "checkbox"
checkbox input "true"
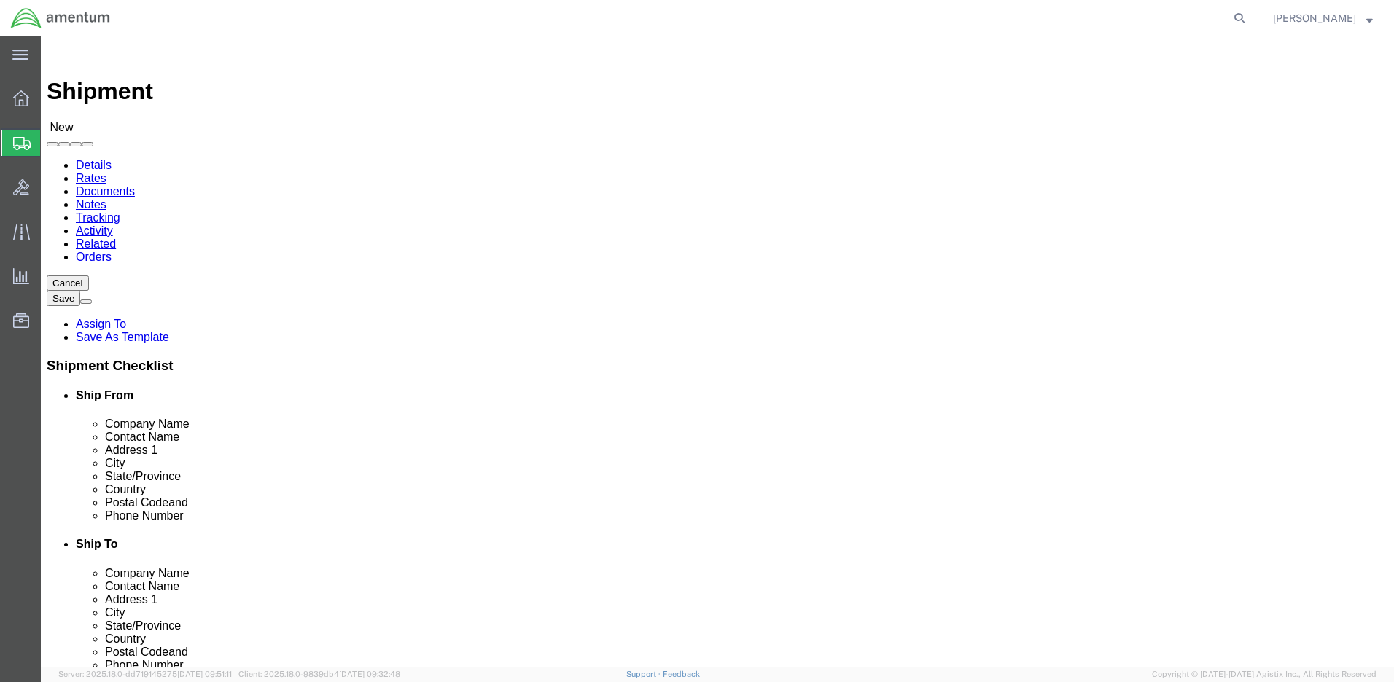
click input "text"
type input "DEVCOM AVMC"
click input "text"
type input "Johnnie Johnson"
click input "text"
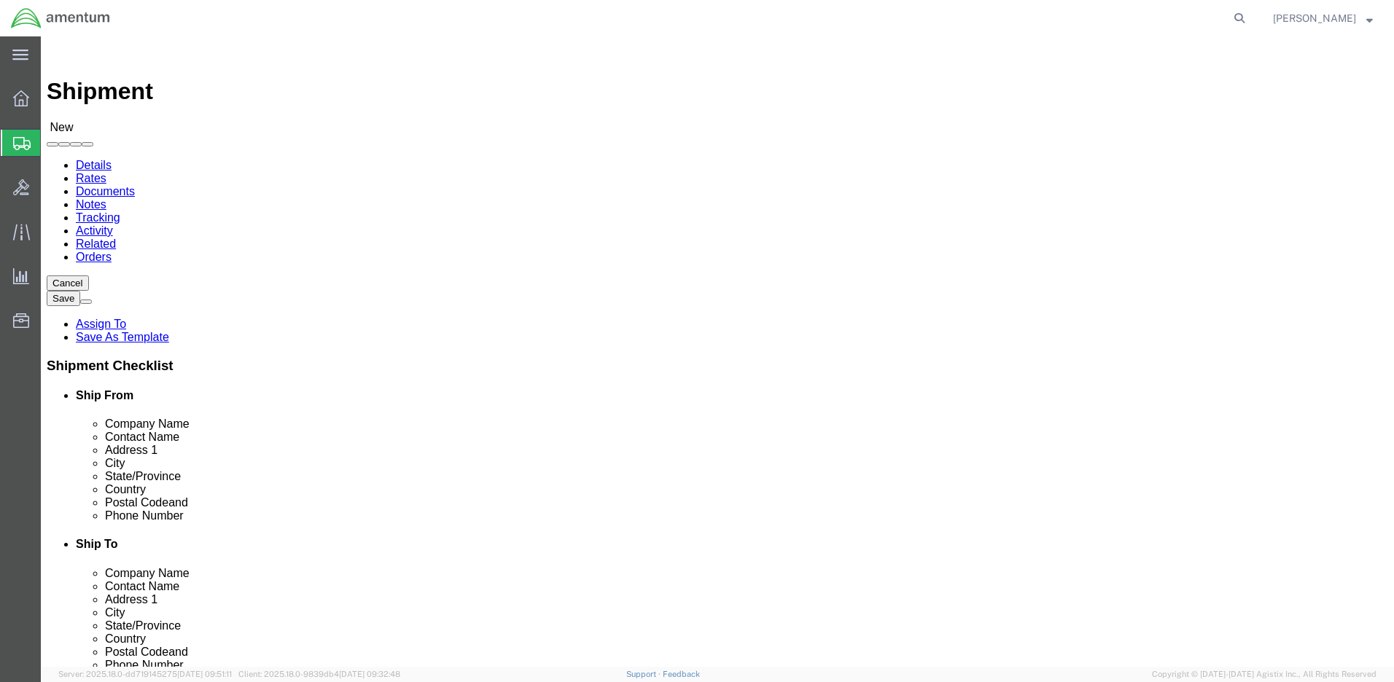
type input "6263 Hackberry Road"
click input "text"
type input "Redstone Arsenal"
click label "State/Province"
click body "Shipment New Details Rates Documents Notes Tracking Activity Related Orders Can…"
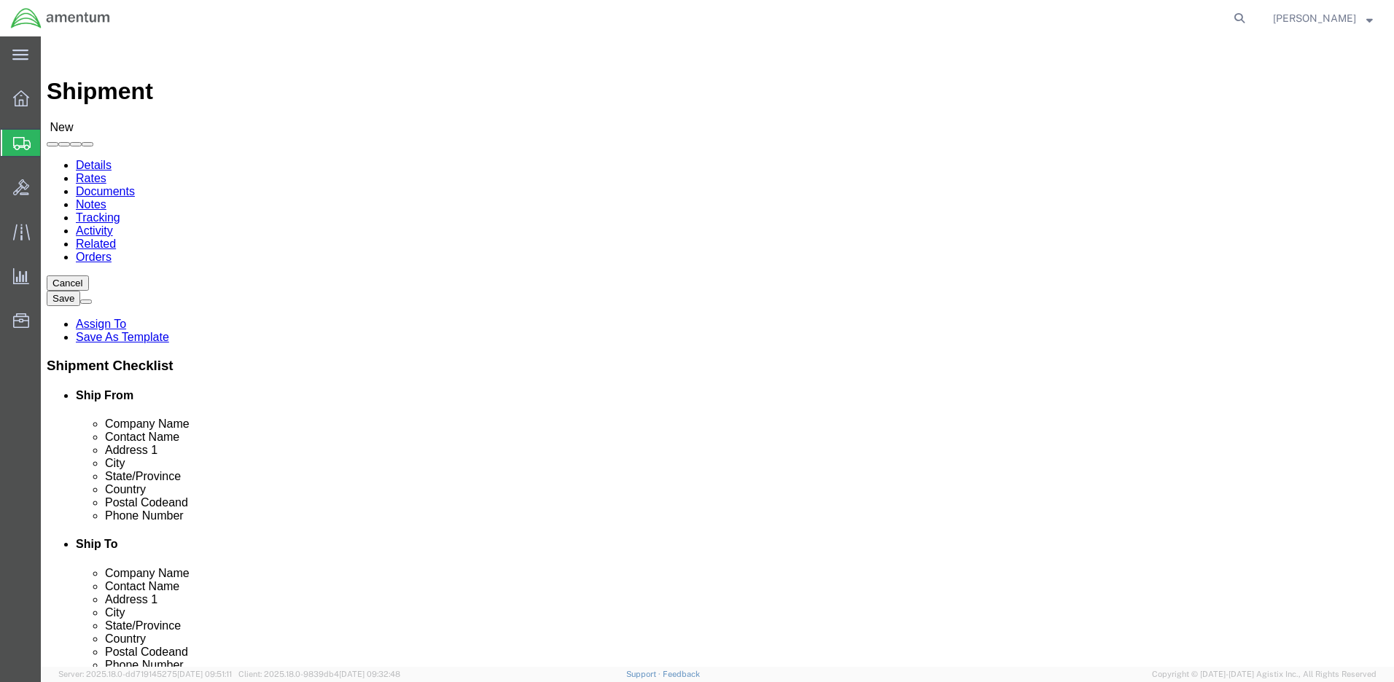
click input "Postal Code"
type input "35898"
click input "text"
type input "254 842-1876"
click div "Sep 11 2025 11:00 AM"
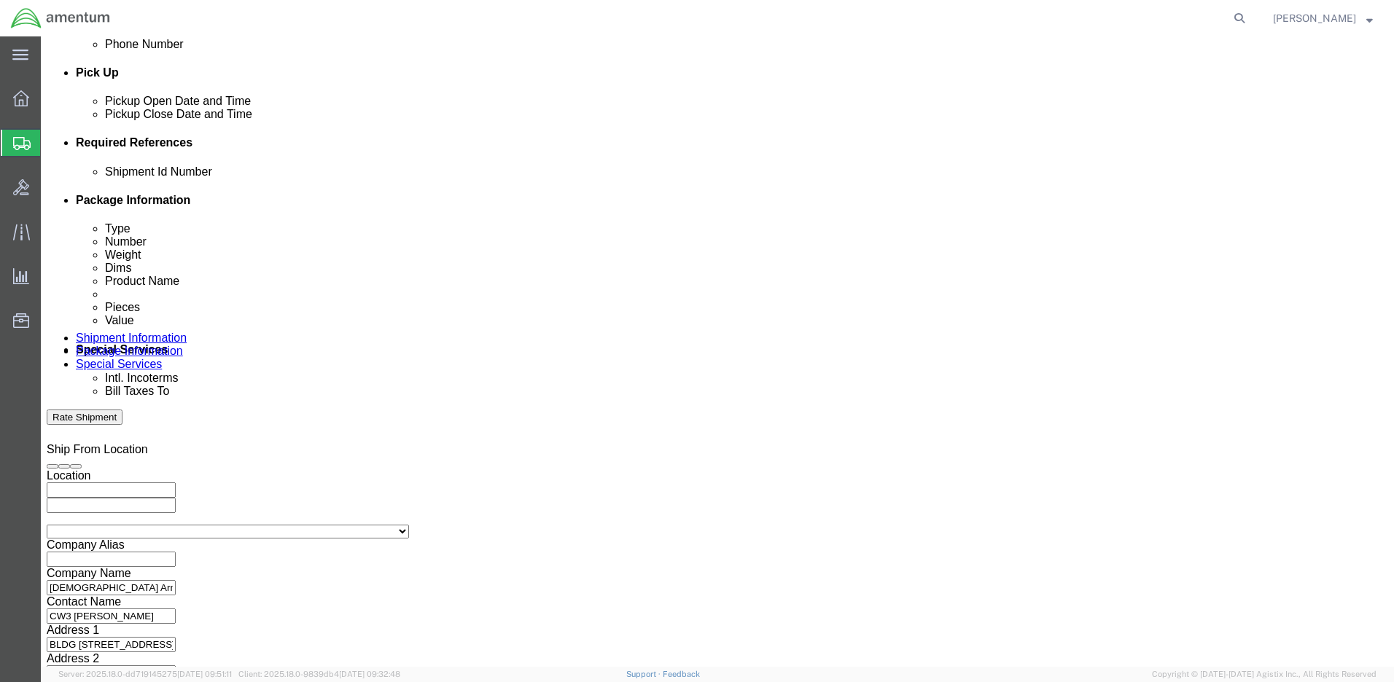
scroll to position [510, 0]
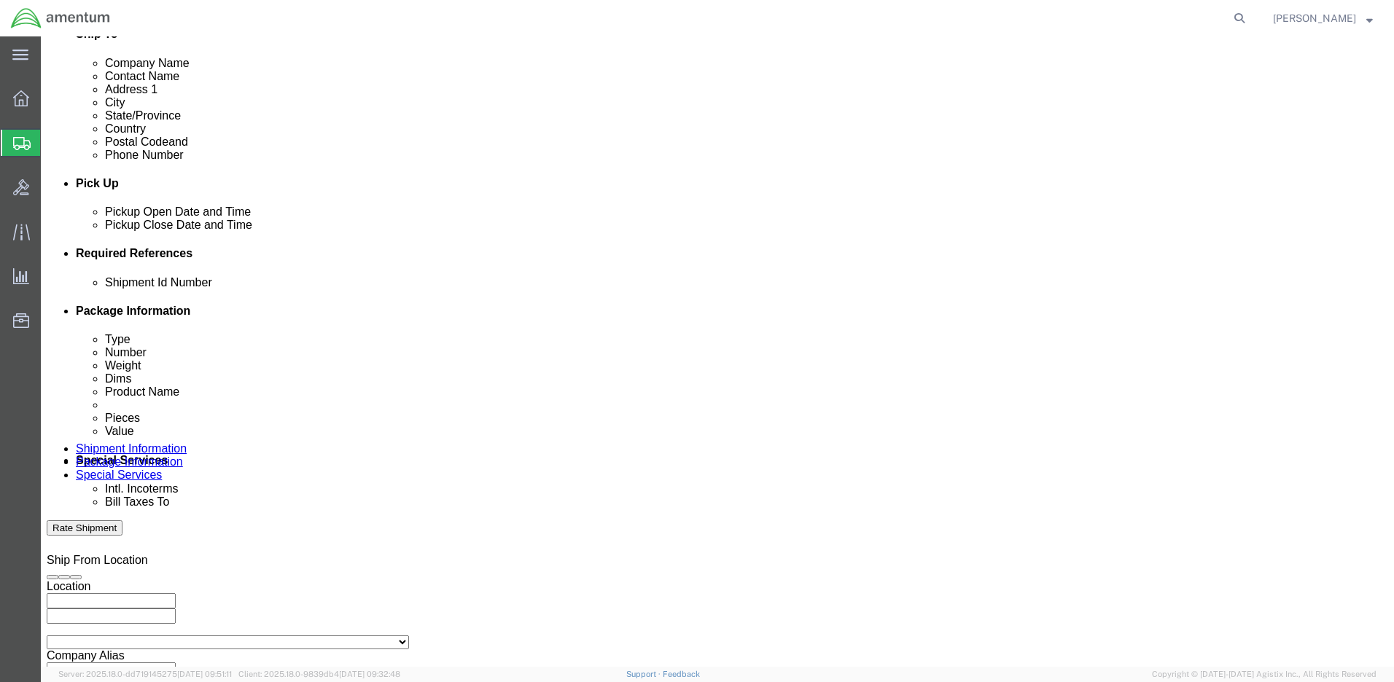
type input "3:00 PM"
click button "Apply"
click input "text"
type input "4999.R.2521.BC.AZ.0K.CAVA.00"
click button "Continue"
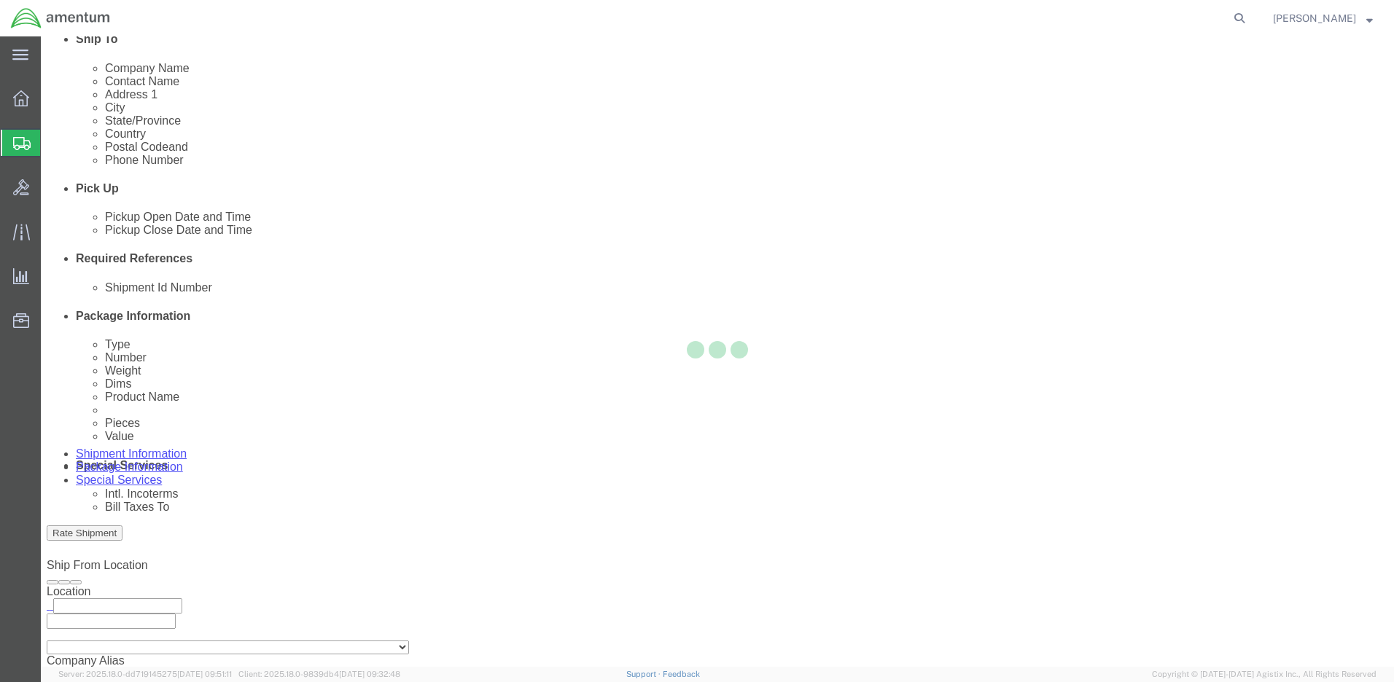
select select "CBOX"
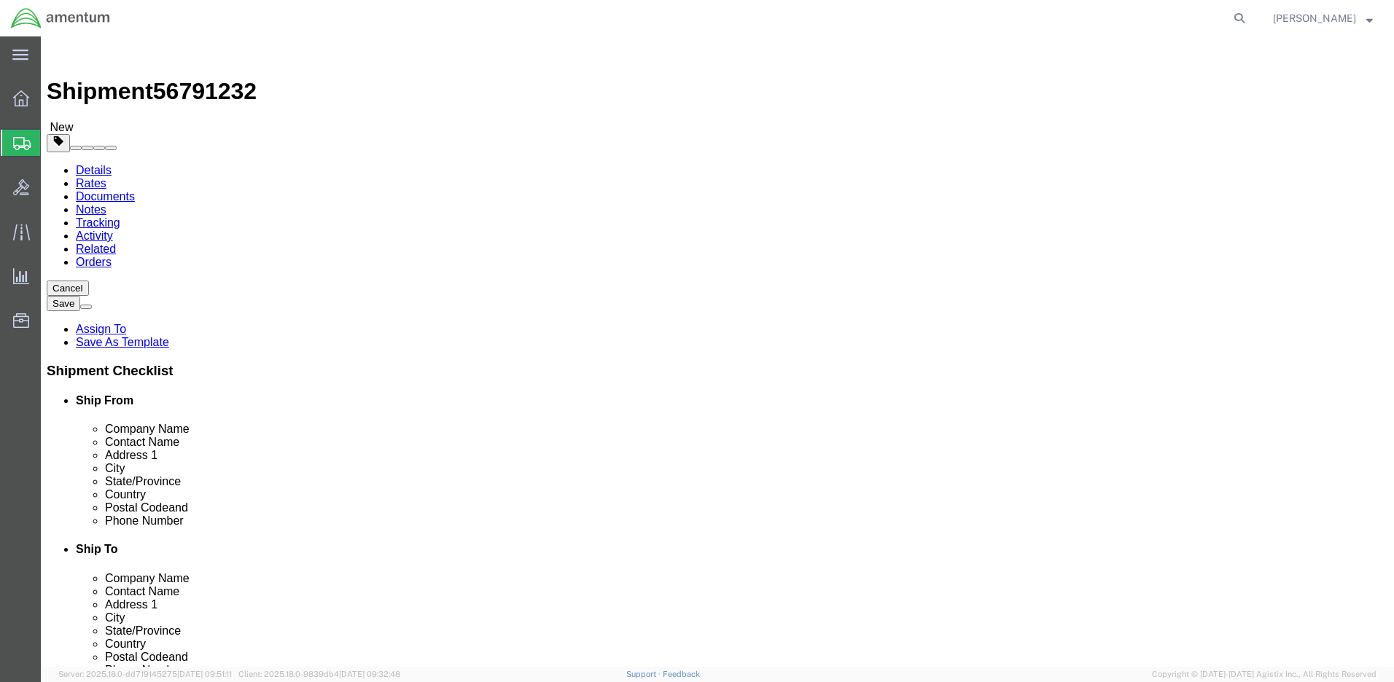
click input "text"
type input "24"
click input "text"
type input "18"
click input "text"
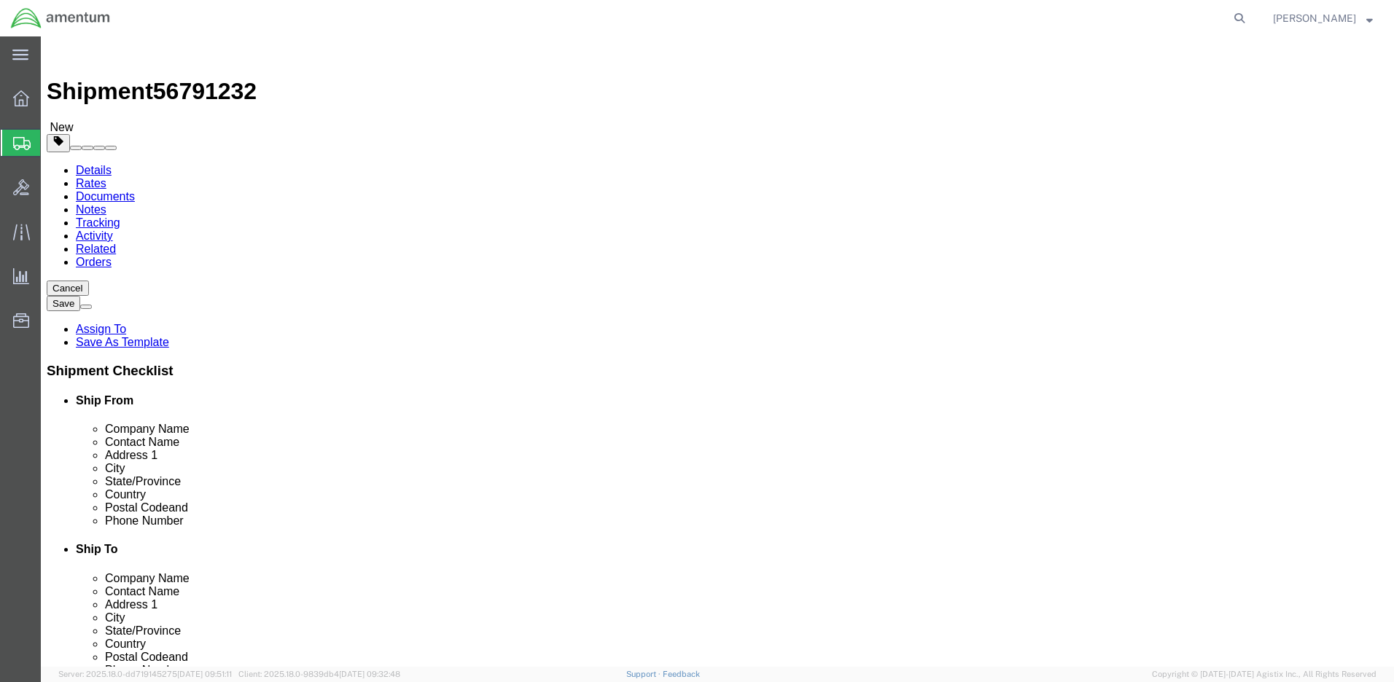
type input "16"
drag, startPoint x: 225, startPoint y: 336, endPoint x: 195, endPoint y: 335, distance: 29.9
click div "0.00 Select kgs lbs"
type input "28.0"
click link "Add Content"
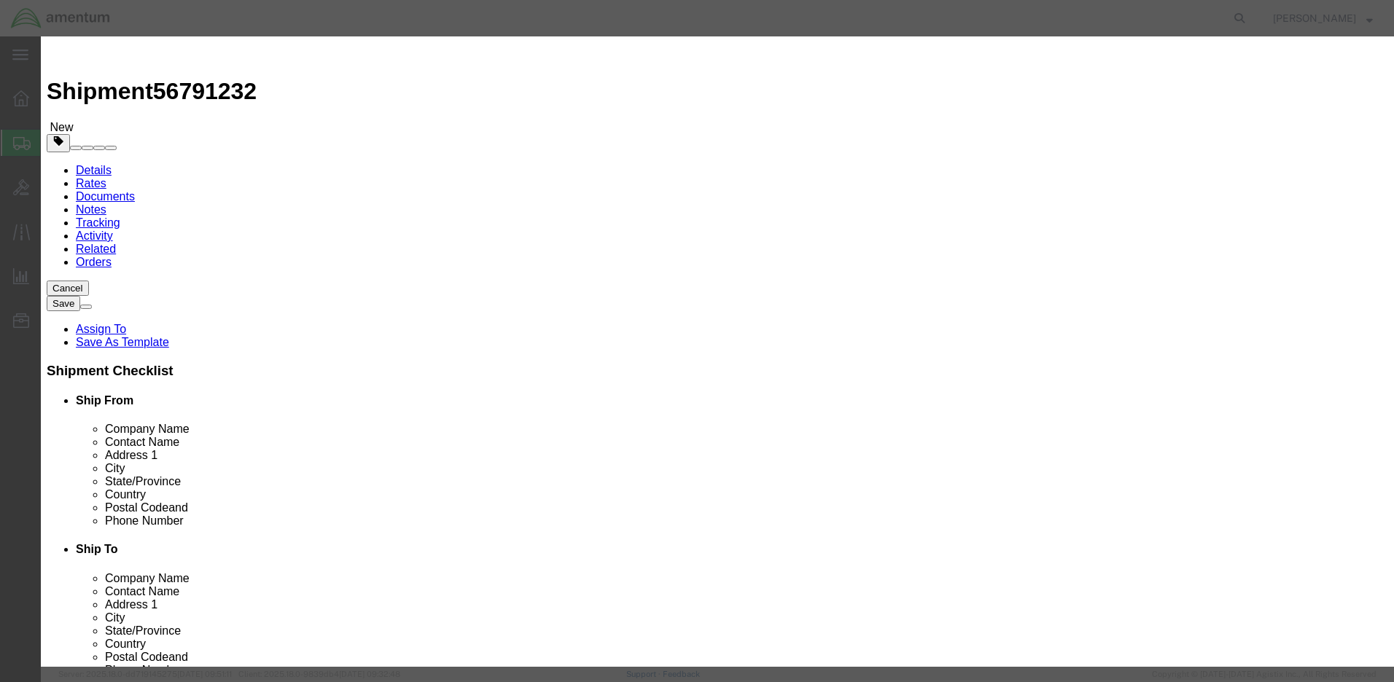
click input "text"
type input "RECEIVER-TRANSMITTER"
click label "Pieces"
drag, startPoint x: 446, startPoint y: 137, endPoint x: 418, endPoint y: 137, distance: 28.4
click div "0"
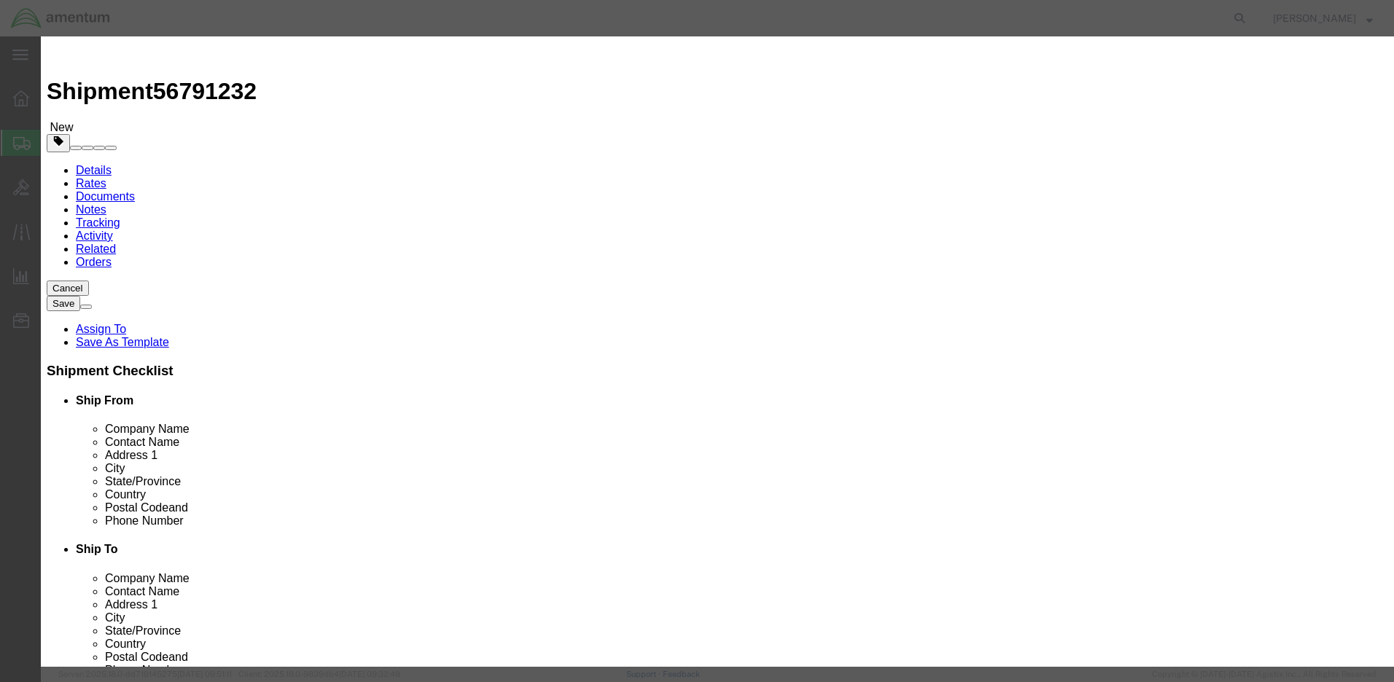
type input "1"
click input "text"
type input "158,215.00"
select select "50"
click textarea
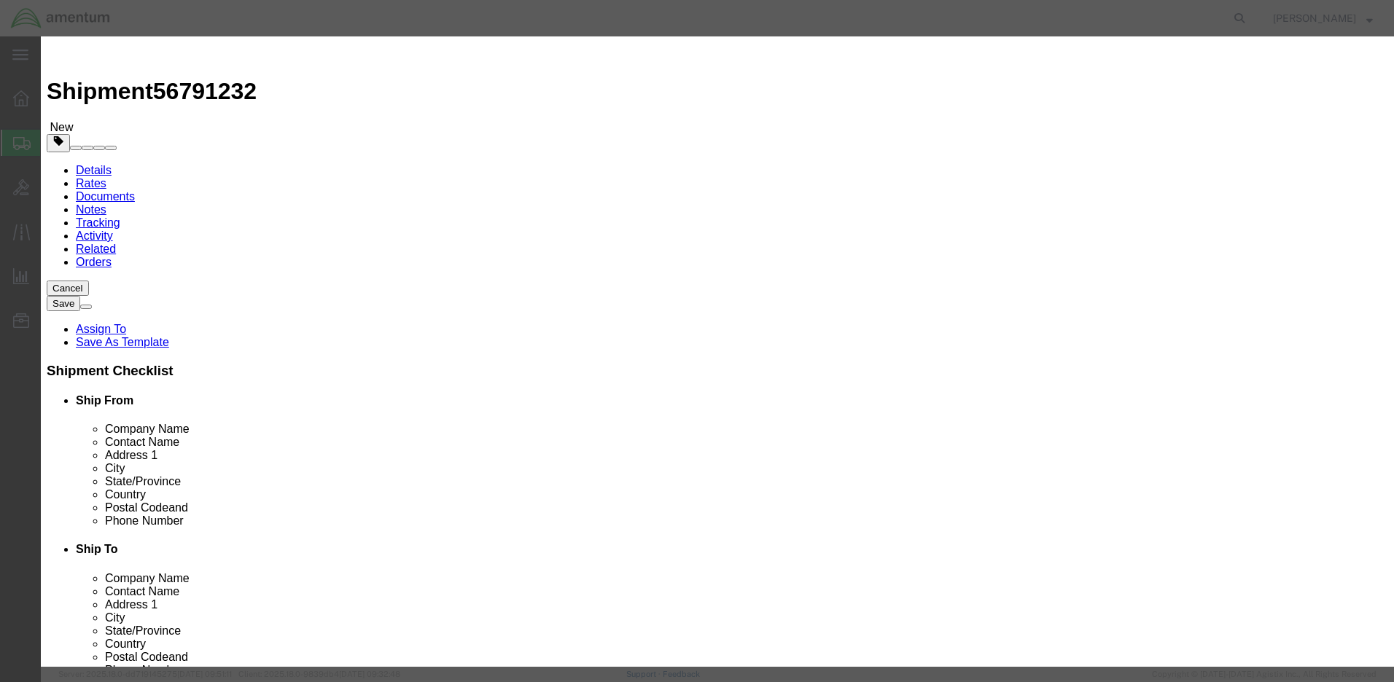
paste textarea "1146547"
type textarea "1146547"
click label "GL Reference"
select select "US"
click input "text"
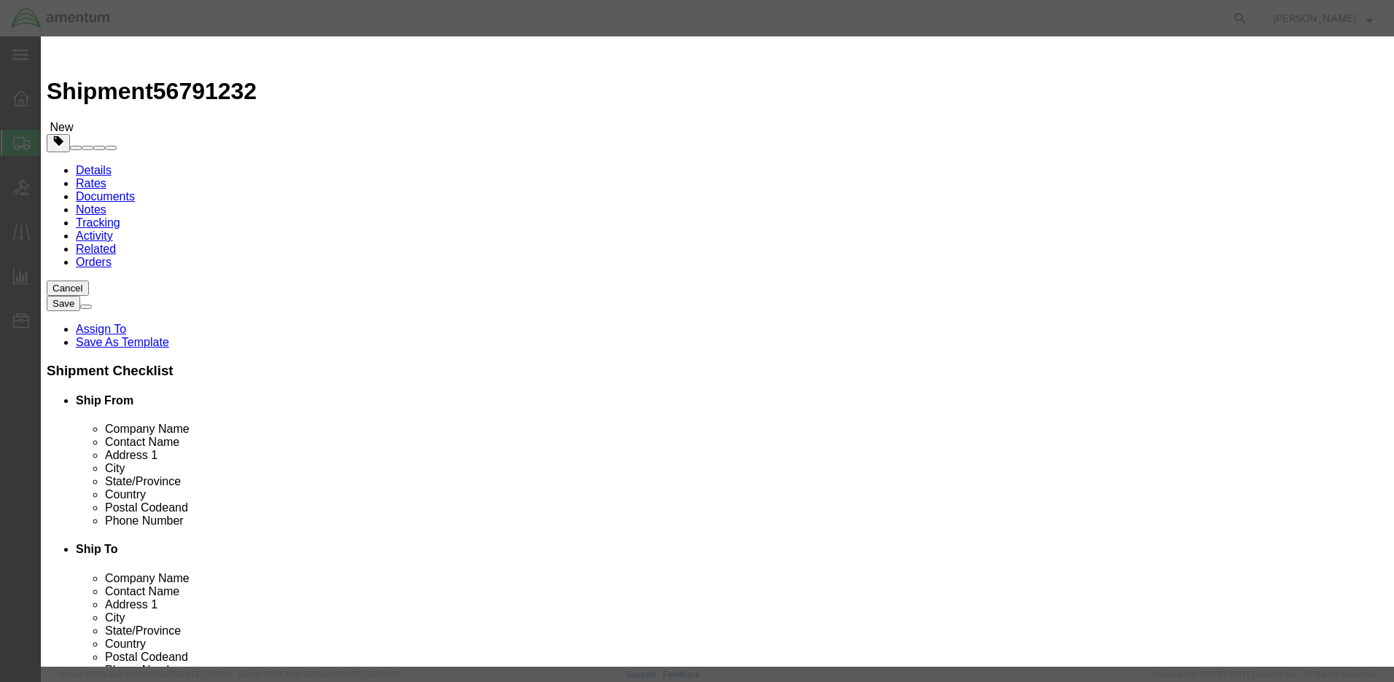
type input "1127"
drag, startPoint x: 868, startPoint y: 109, endPoint x: 824, endPoint y: 111, distance: 44.5
click textarea "1146547"
click input "text"
type input "1146547"
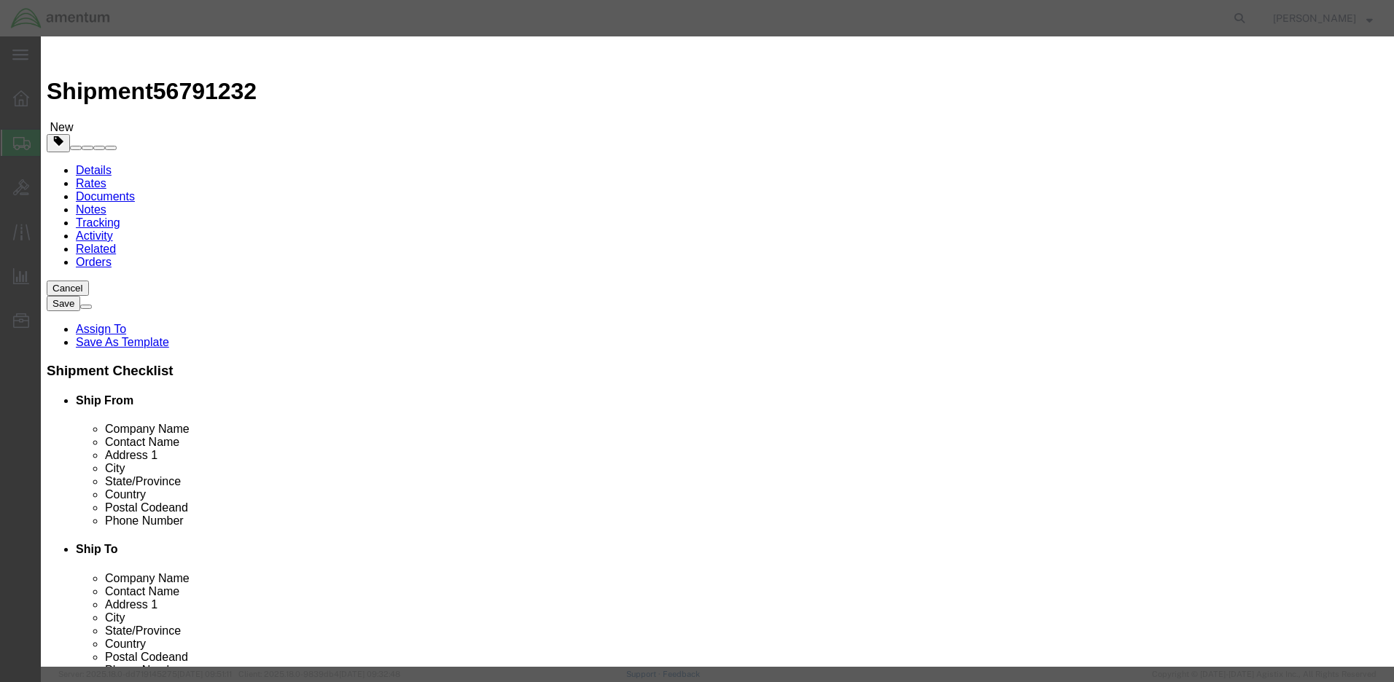
click label "NMFC"
click button "Save & Close"
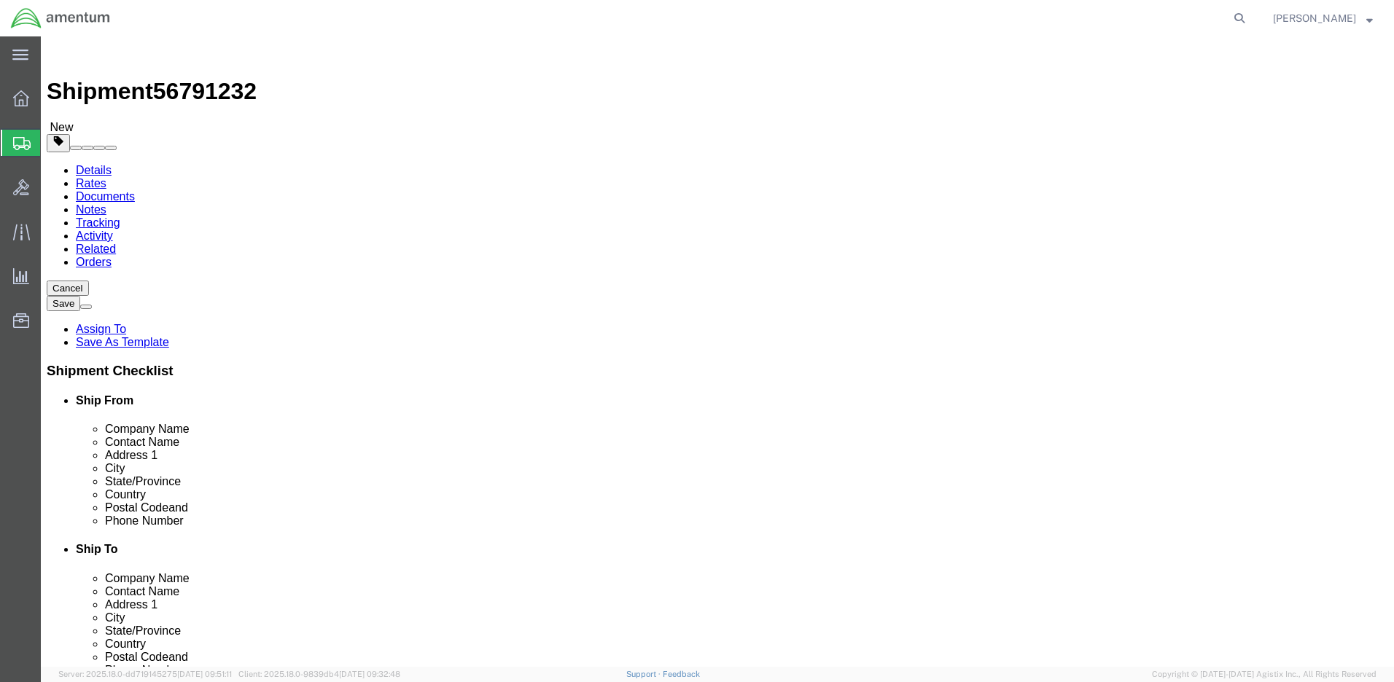
click button "Continue"
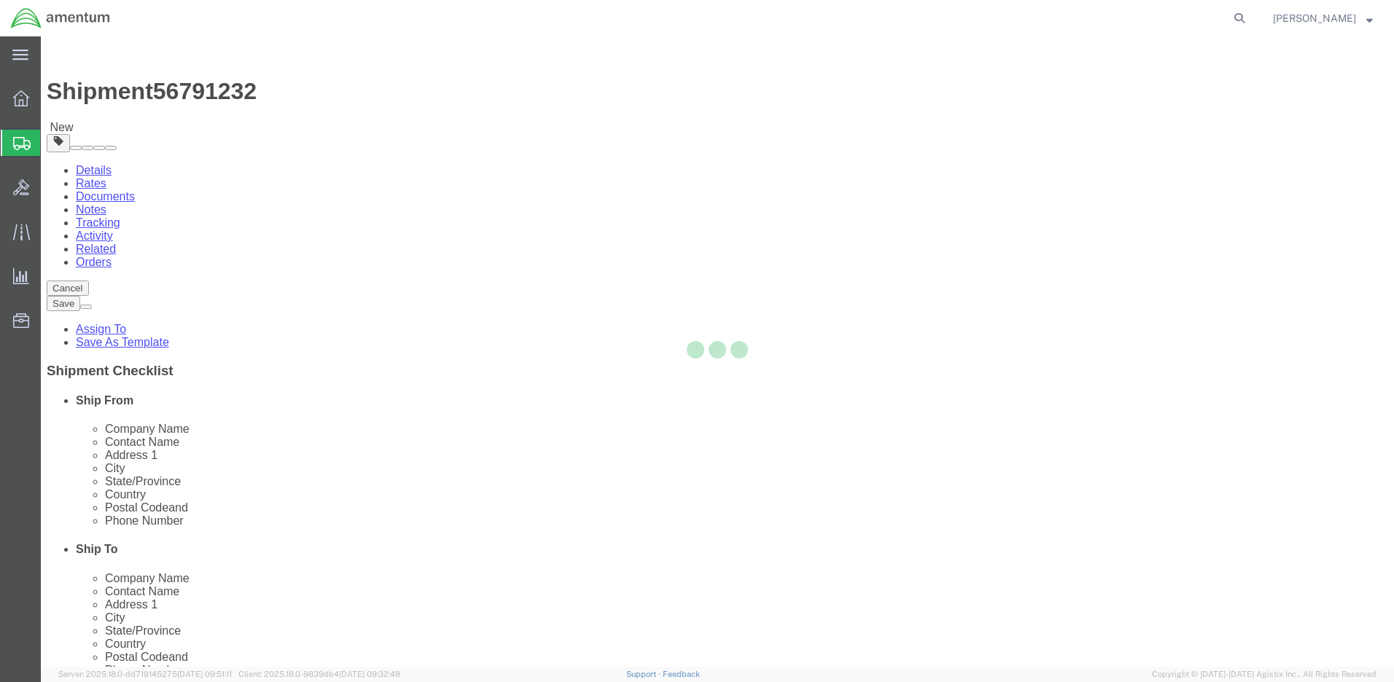
select select
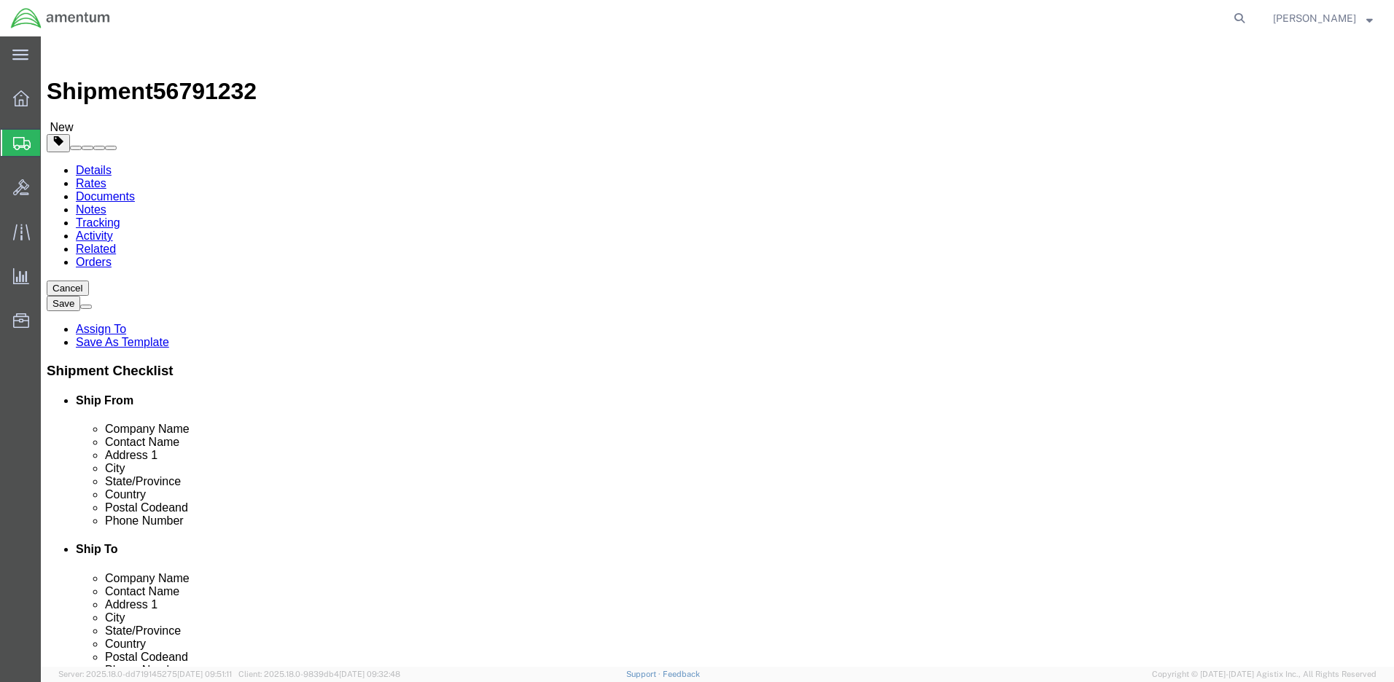
click input "Return Label Required"
checkbox input "true"
click body "Shipment 56791232 New Details Rates Documents Notes Tracking Activity Related O…"
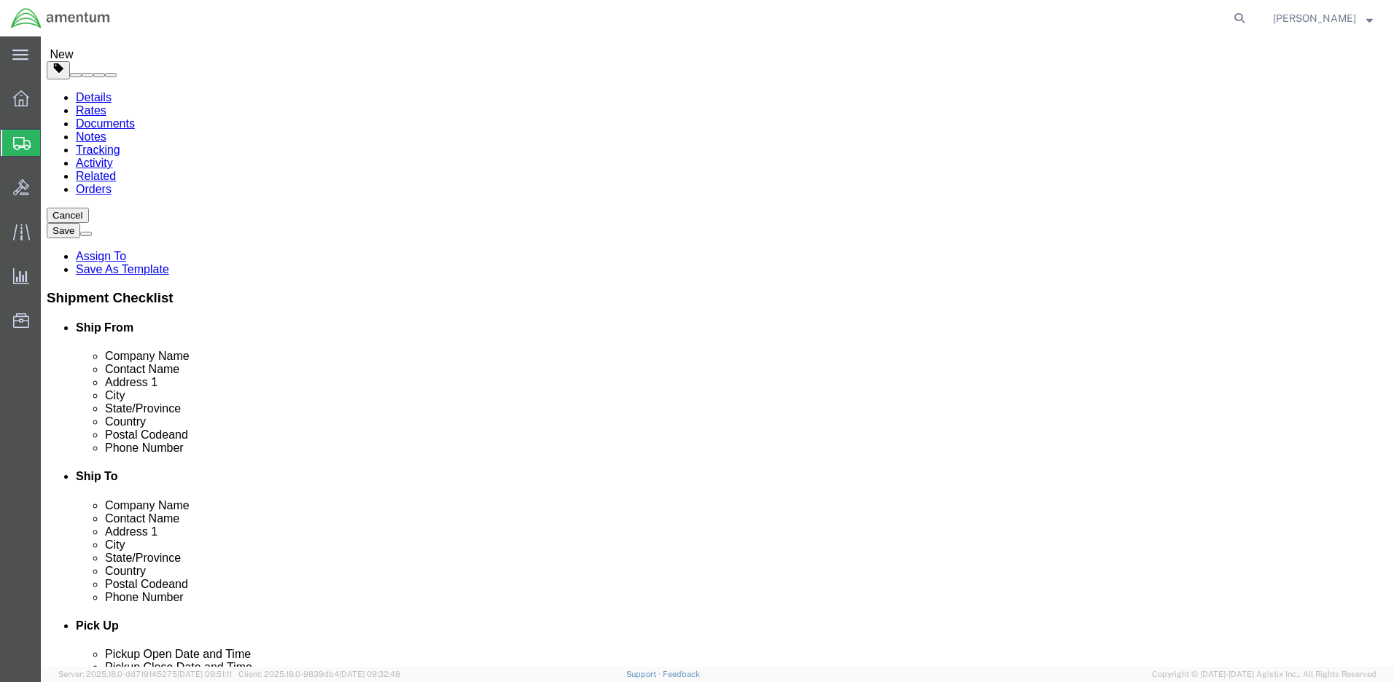
click body "Shipment 56791232 New Details Rates Documents Notes Tracking Activity Related O…"
click button "Rate Shipment"
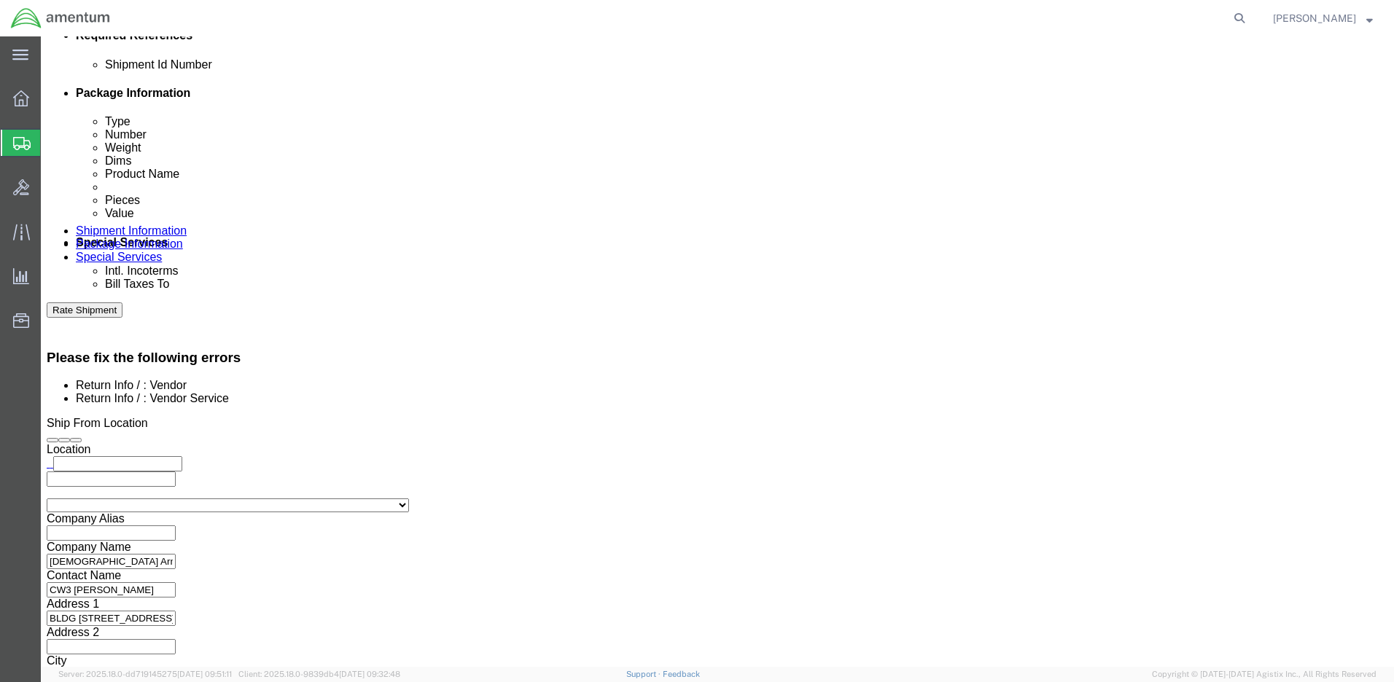
scroll to position [223, 0]
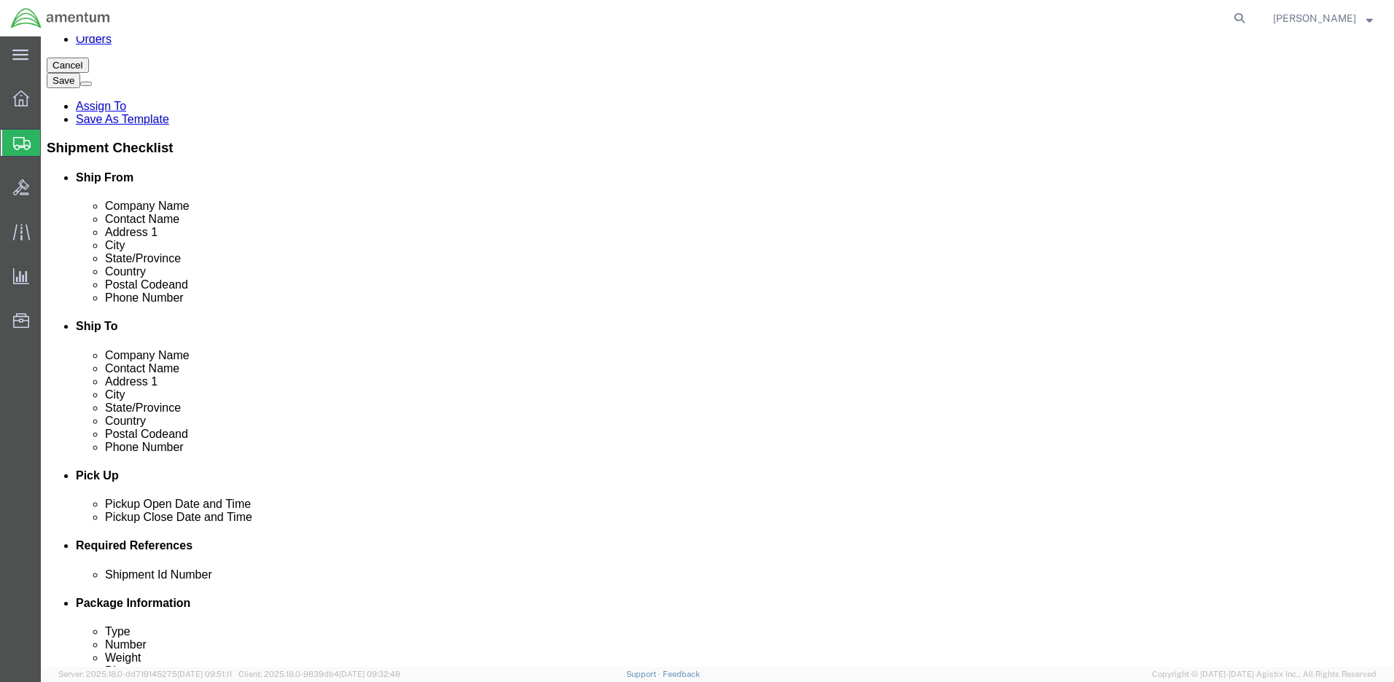
click body "Shipment 56791232 New Details Rates Documents Notes Tracking Activity Related O…"
select select "5"
click body "Shipment 56791232 New Details Rates Documents Notes Tracking Activity Related O…"
select select "10"
click button "Rate Shipment"
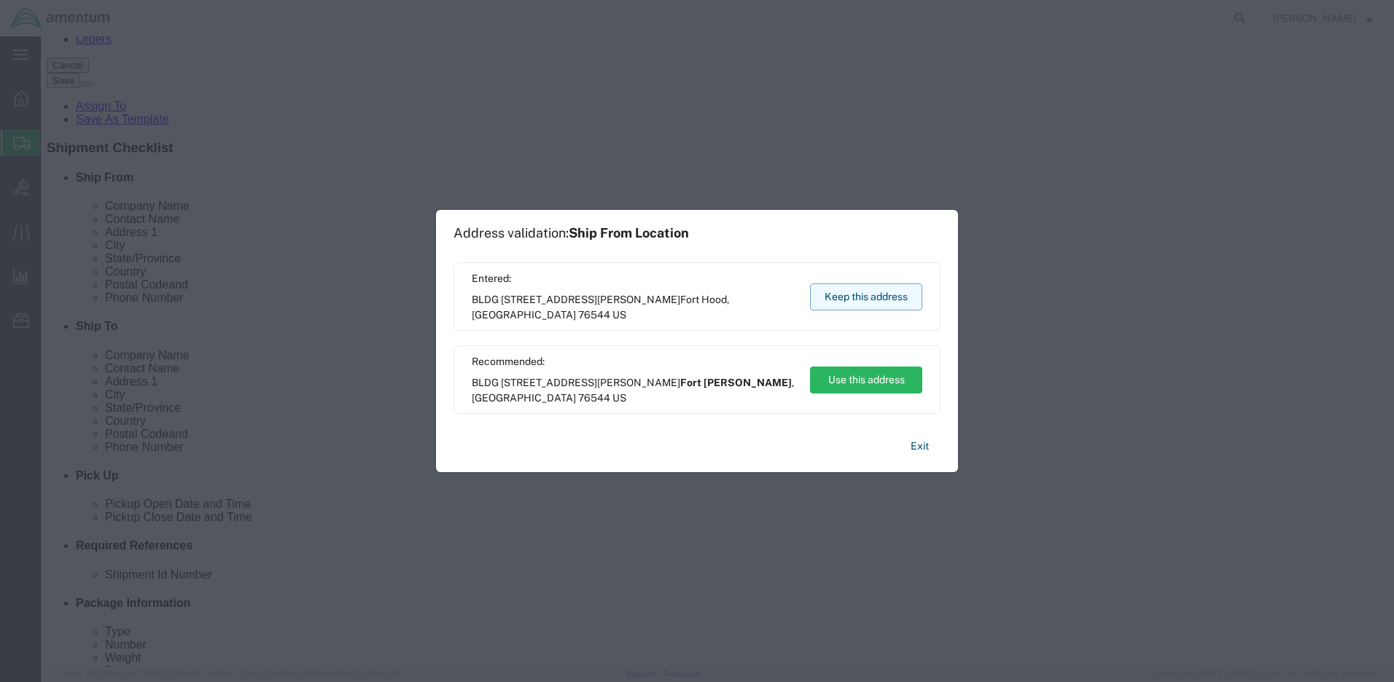
click at [875, 295] on button "Keep this address" at bounding box center [866, 297] width 112 height 27
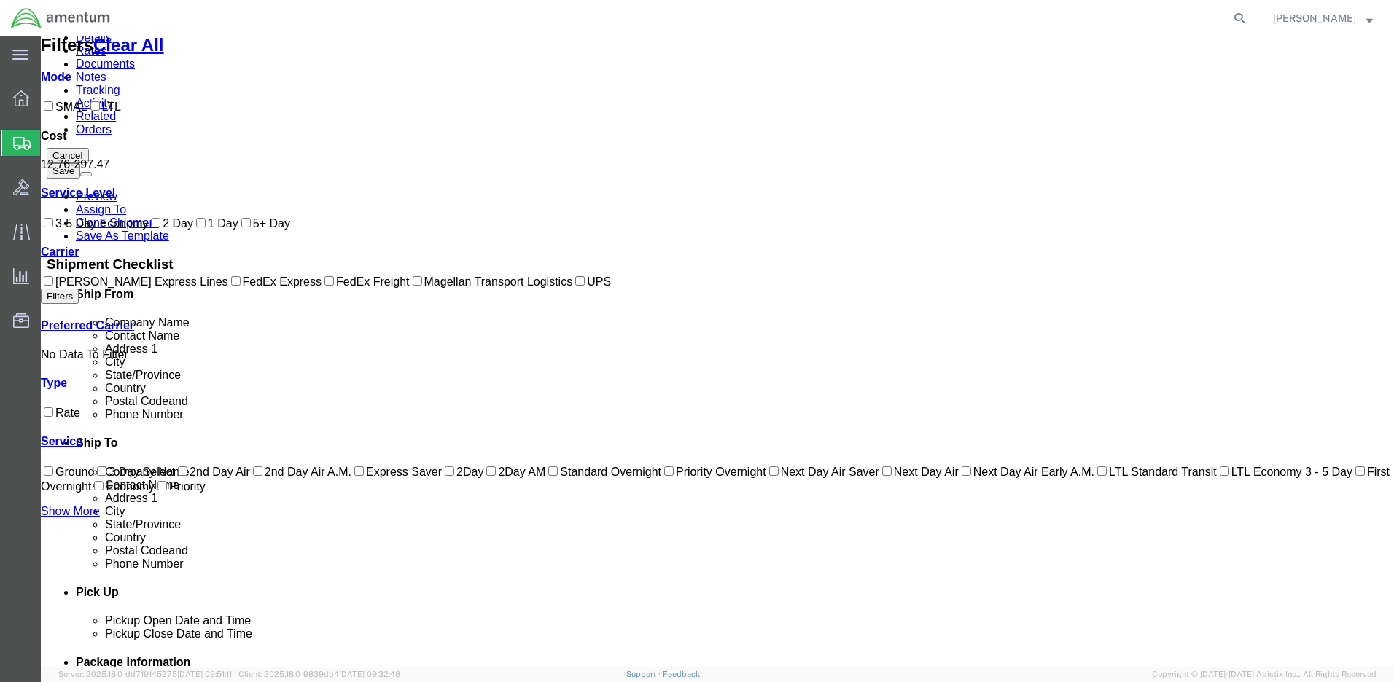
scroll to position [0, 0]
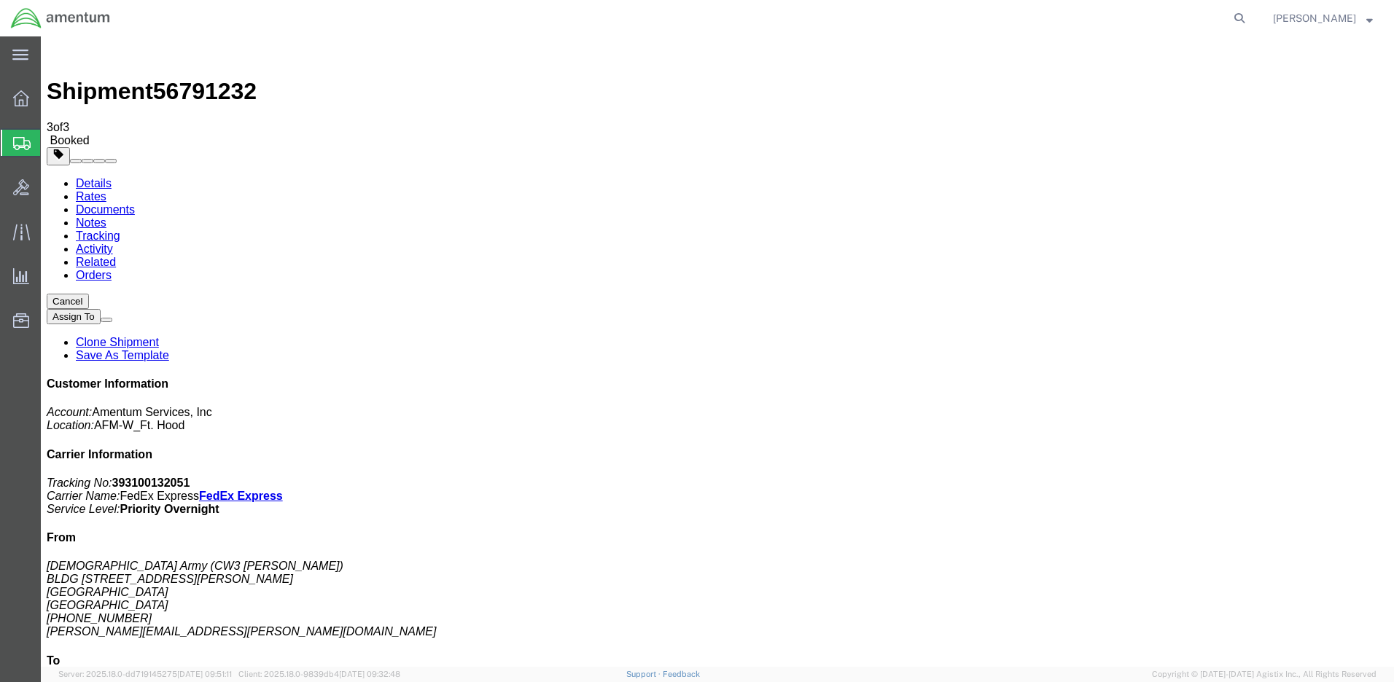
drag, startPoint x: 1128, startPoint y: 222, endPoint x: 1306, endPoint y: 248, distance: 179.1
click at [1306, 477] on p "Tracking No: 393100132051 Carrier Name: FedEx Express FedEx Express Service Lev…" at bounding box center [717, 496] width 1341 height 39
drag, startPoint x: 1306, startPoint y: 248, endPoint x: 1239, endPoint y: 241, distance: 66.7
drag, startPoint x: 238, startPoint y: 51, endPoint x: 165, endPoint y: 52, distance: 73.6
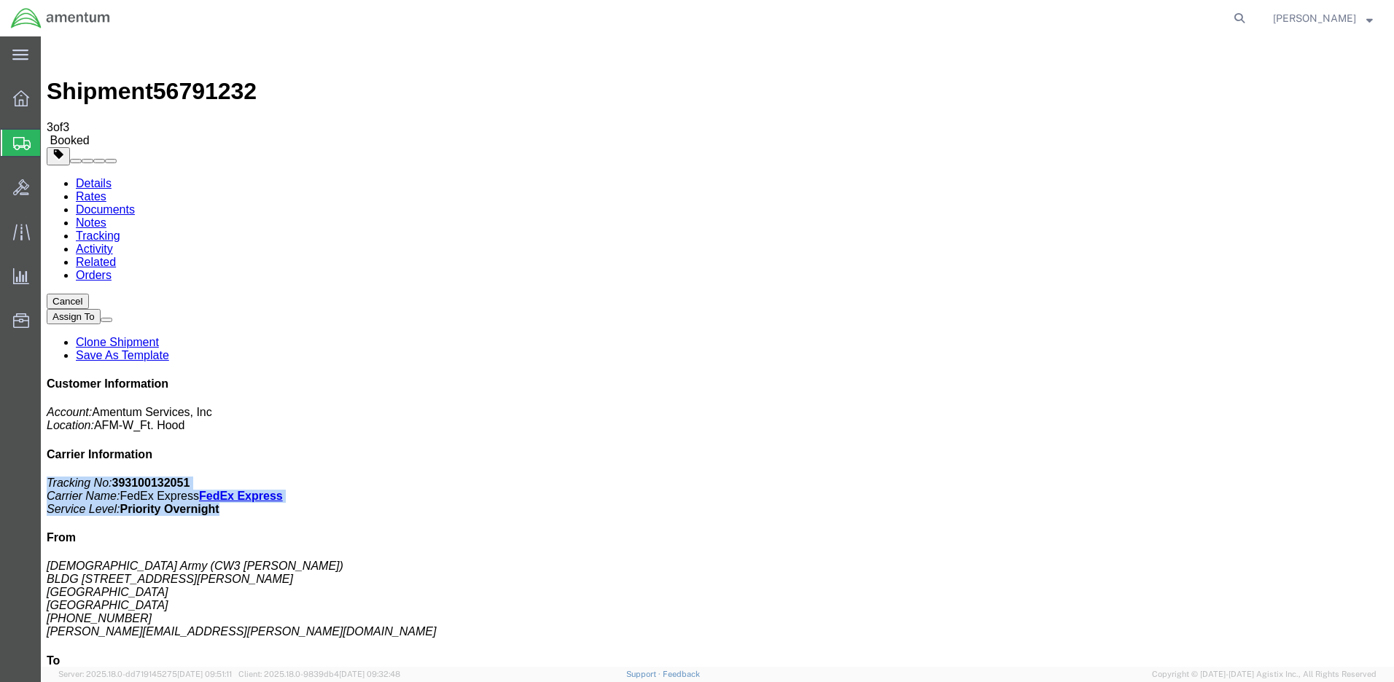
click at [165, 78] on span "56791232" at bounding box center [205, 91] width 104 height 26
